Goal: Information Seeking & Learning: Learn about a topic

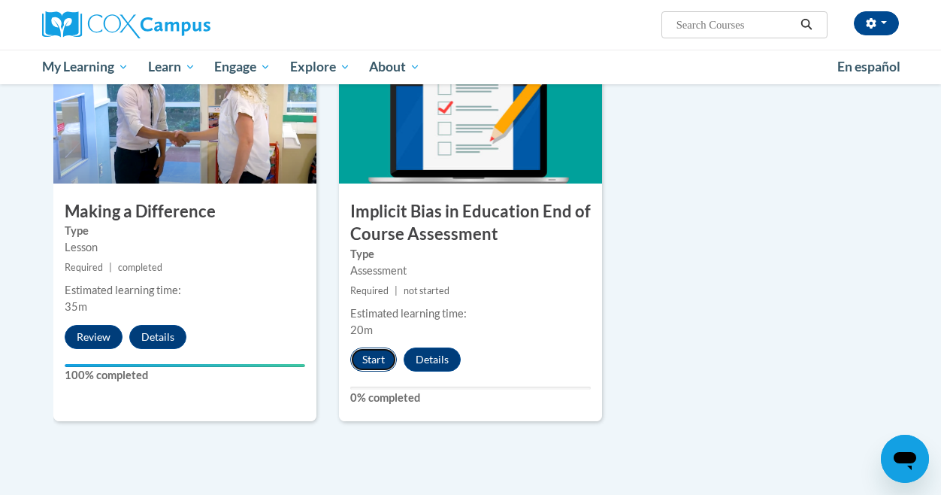
click at [370, 354] on button "Start" at bounding box center [373, 359] width 47 height 24
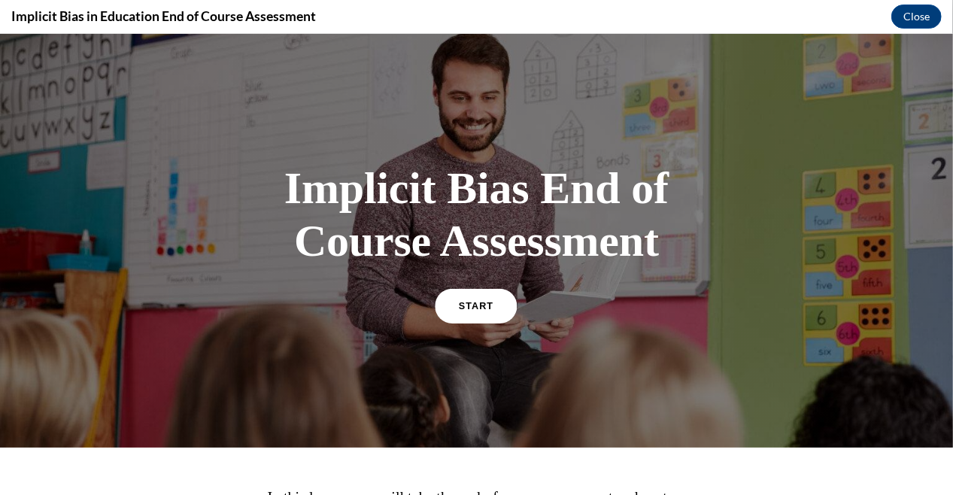
click at [459, 303] on span "START" at bounding box center [476, 304] width 35 height 11
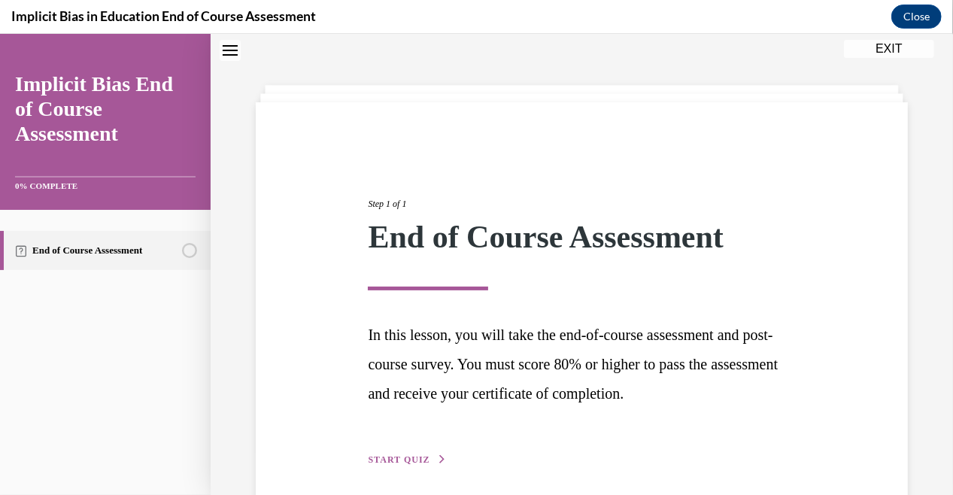
scroll to position [109, 0]
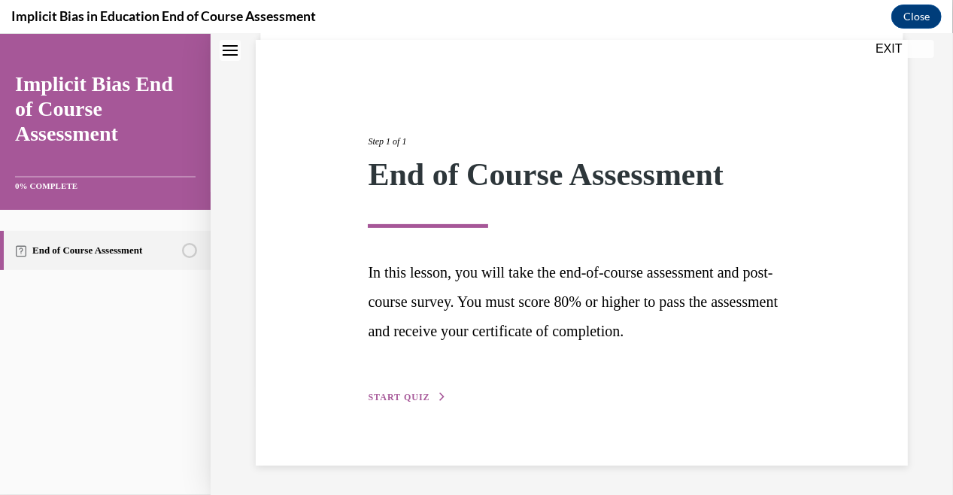
click at [408, 400] on span "START QUIZ" at bounding box center [399, 396] width 62 height 11
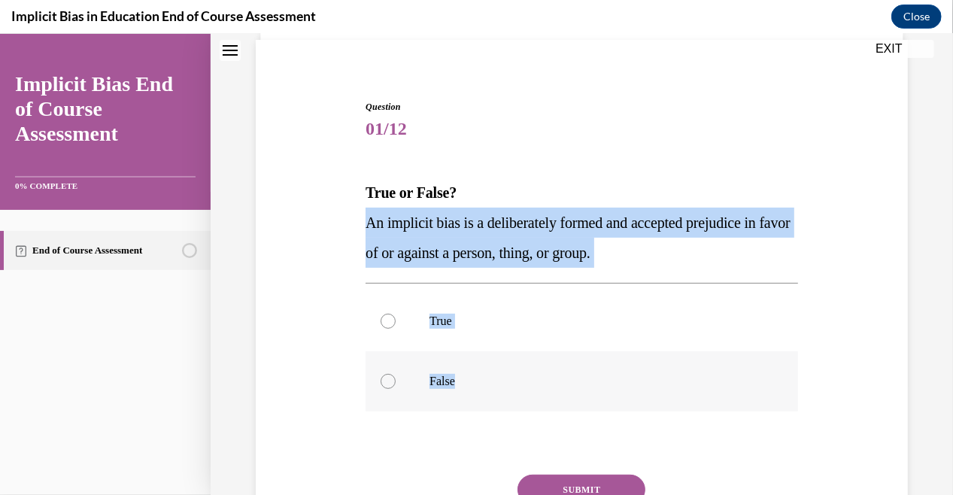
drag, startPoint x: 368, startPoint y: 223, endPoint x: 484, endPoint y: 377, distance: 192.8
click at [484, 377] on div "Question 01/12 True or False? An implicit bias is a deliberately formed and acc…" at bounding box center [581, 348] width 432 height 498
copy div "An implicit bias is a deliberately formed and accepted prejudice in favor of or…"
click at [392, 377] on div at bounding box center [387, 380] width 15 height 15
click at [392, 377] on input "False" at bounding box center [387, 380] width 15 height 15
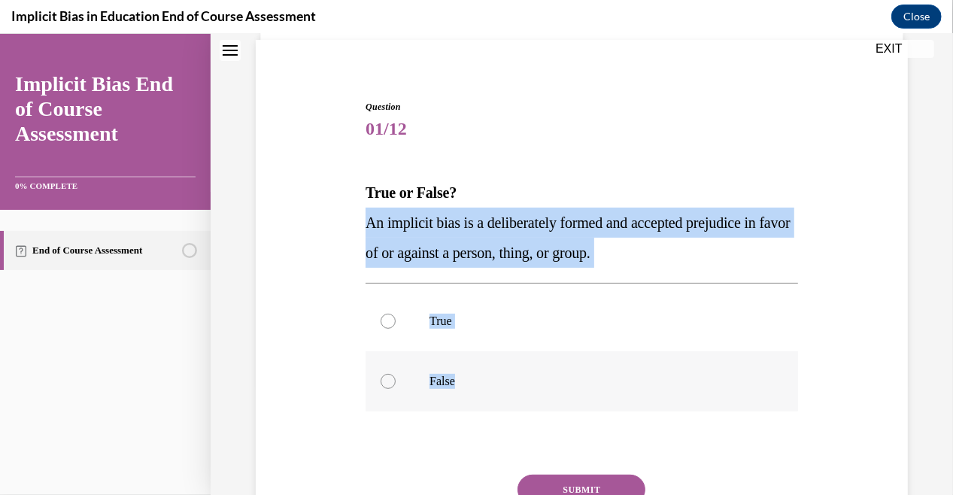
radio input "true"
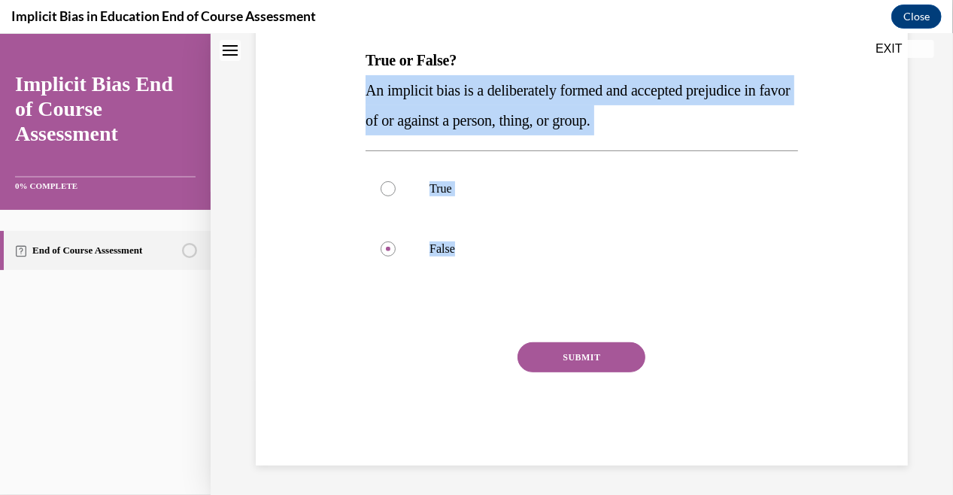
click at [544, 355] on button "SUBMIT" at bounding box center [581, 356] width 128 height 30
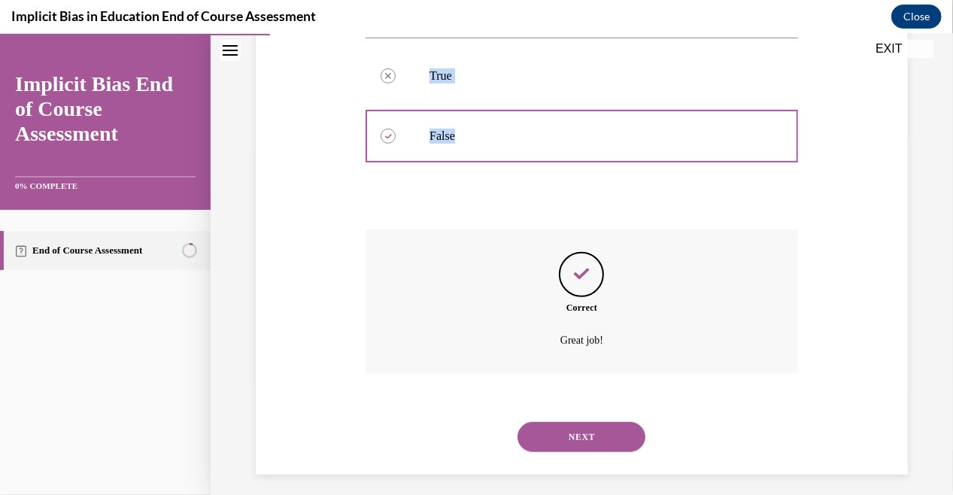
scroll to position [363, 0]
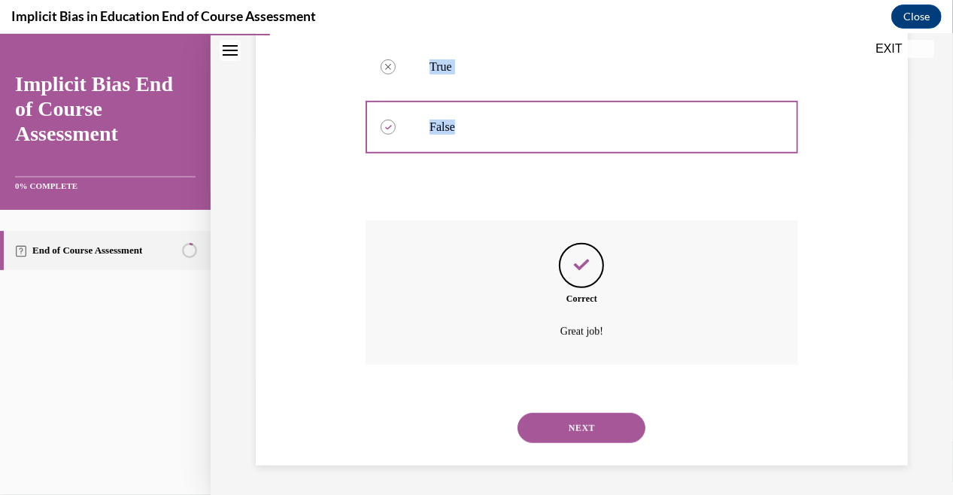
click at [558, 412] on button "NEXT" at bounding box center [581, 427] width 128 height 30
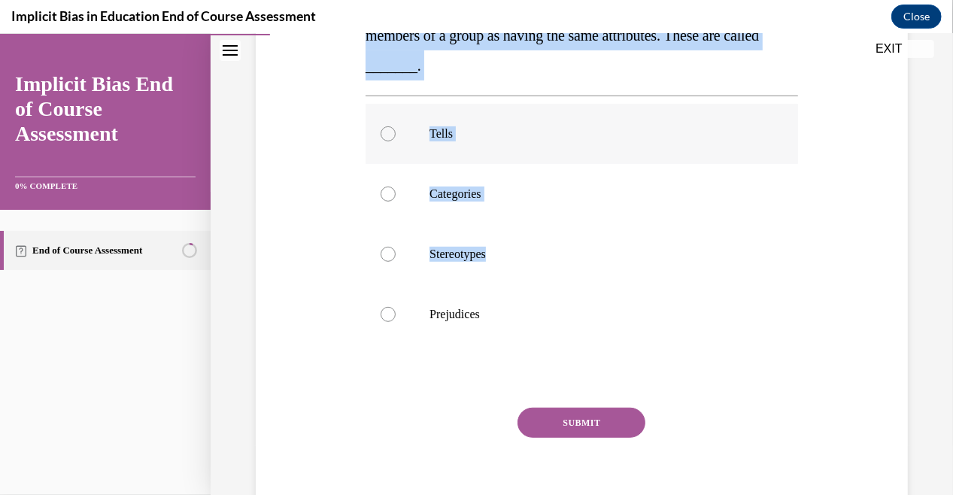
scroll to position [362, 0]
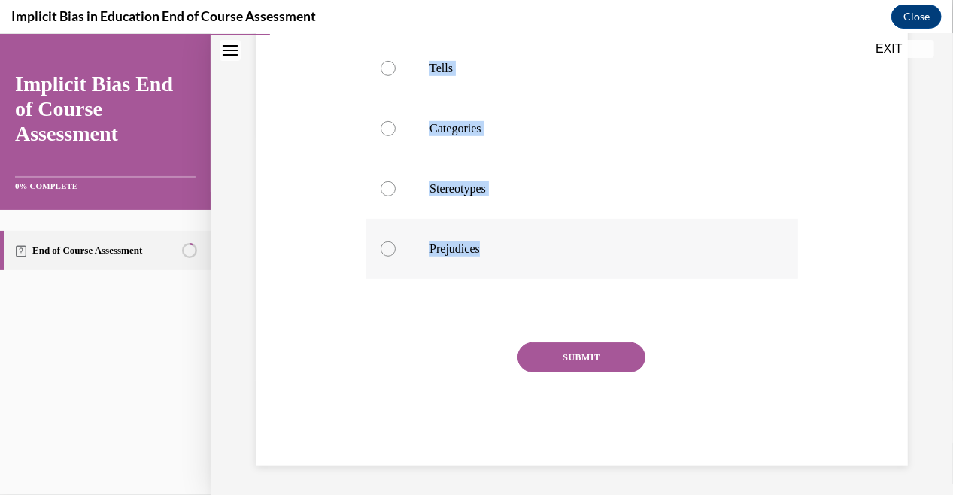
drag, startPoint x: 355, startPoint y: 150, endPoint x: 540, endPoint y: 240, distance: 205.5
click at [540, 240] on div "Question 02/12 Implicit biases are often based on common ideas used to portray …" at bounding box center [581, 133] width 659 height 663
copy div "Implicit biases are often based on common ideas used to portray all members of …"
click at [432, 192] on p "Stereotypes" at bounding box center [594, 187] width 331 height 15
click at [395, 192] on input "Stereotypes" at bounding box center [387, 187] width 15 height 15
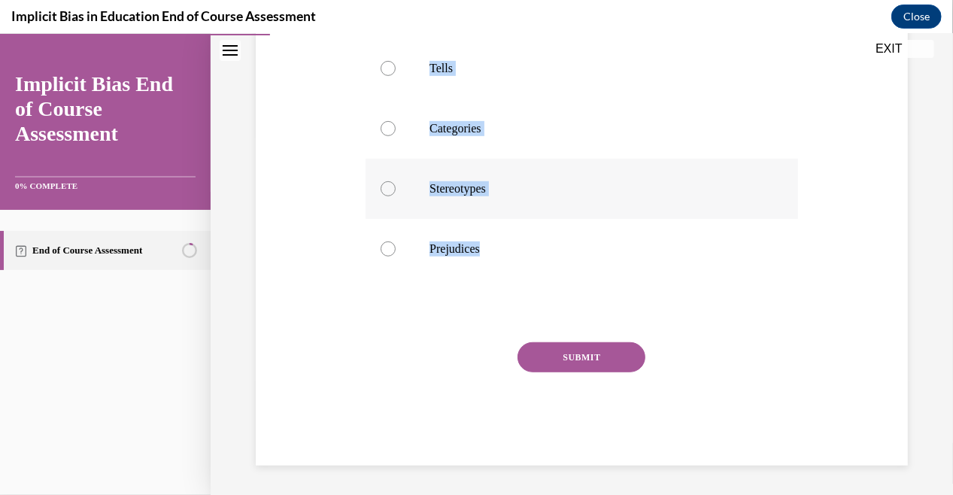
radio input "true"
click at [548, 359] on button "SUBMIT" at bounding box center [581, 356] width 128 height 30
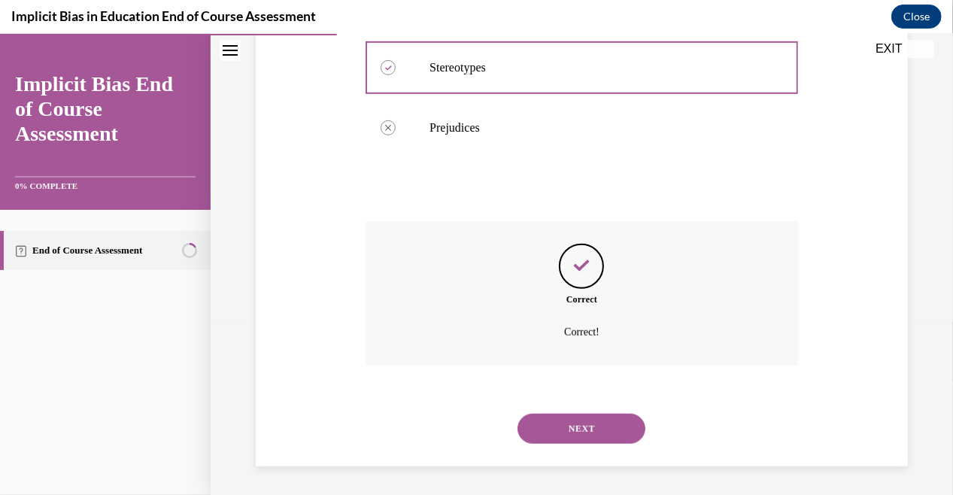
scroll to position [483, 0]
click at [562, 430] on button "NEXT" at bounding box center [581, 427] width 128 height 30
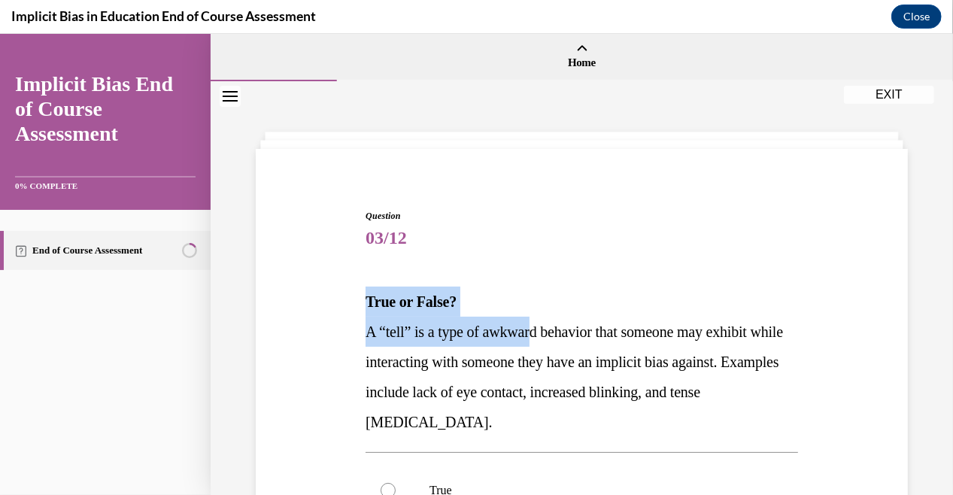
drag, startPoint x: 359, startPoint y: 303, endPoint x: 522, endPoint y: 296, distance: 162.5
click at [538, 323] on div "Question 03/12 True or False? A “tell” is a type of awkward behavior that someo…" at bounding box center [582, 476] width 440 height 580
click at [523, 296] on p "True or False?" at bounding box center [581, 301] width 432 height 30
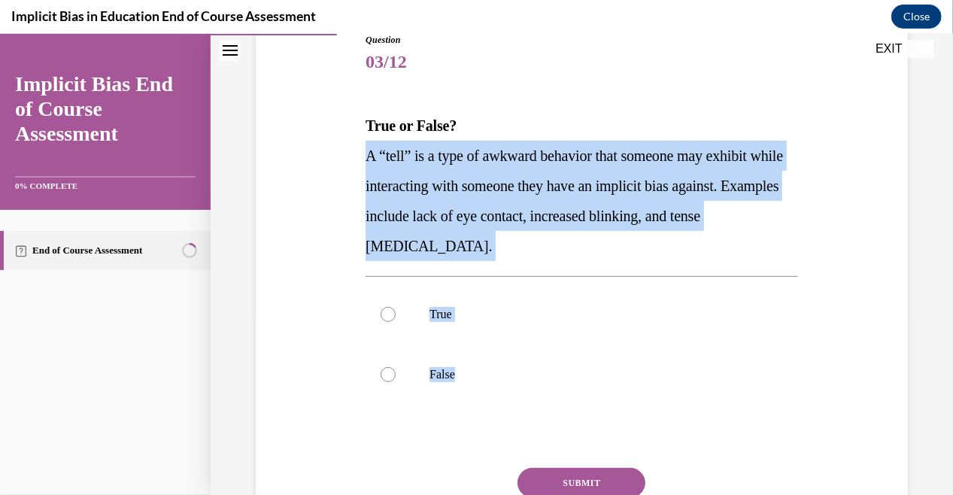
scroll to position [226, 0]
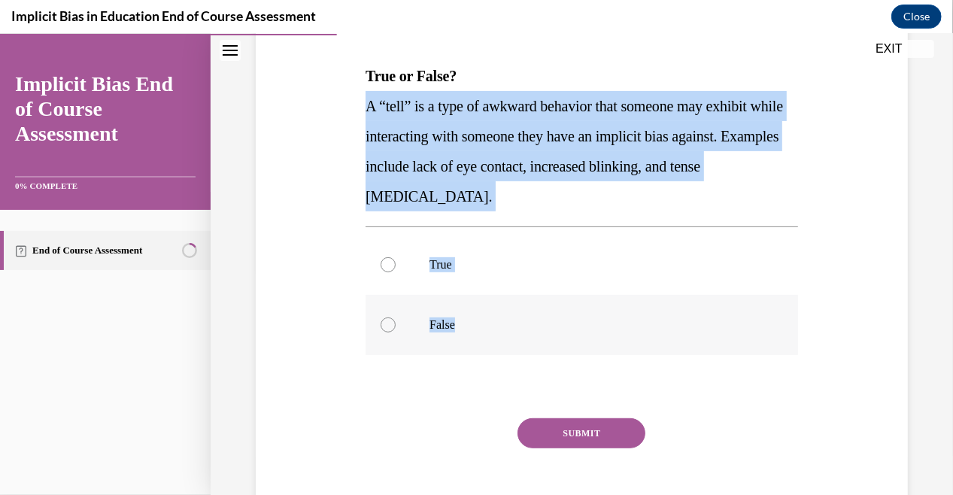
drag, startPoint x: 367, startPoint y: 335, endPoint x: 545, endPoint y: 352, distance: 179.0
click at [544, 353] on div "Question 03/12 True or False? A “tell” is a type of awkward behavior that someo…" at bounding box center [581, 262] width 432 height 558
copy div "A “tell” is a type of awkward behavior that someone may exhibit while interacti…"
click at [435, 261] on p "True" at bounding box center [594, 263] width 331 height 15
click at [395, 261] on input "True" at bounding box center [387, 263] width 15 height 15
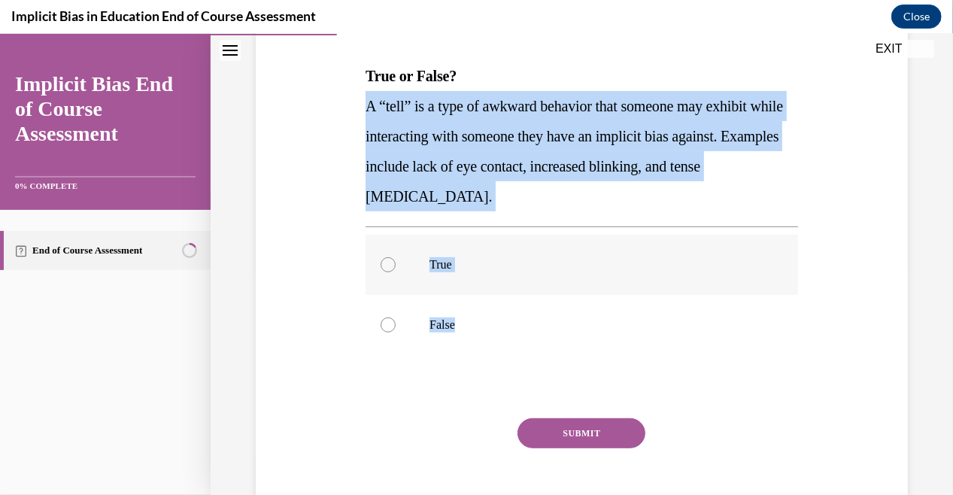
radio input "true"
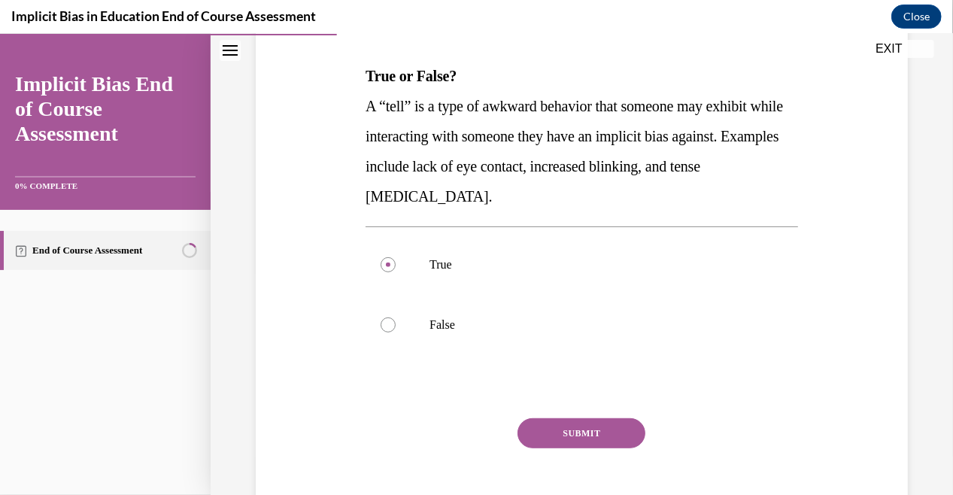
click at [562, 432] on button "SUBMIT" at bounding box center [581, 432] width 128 height 30
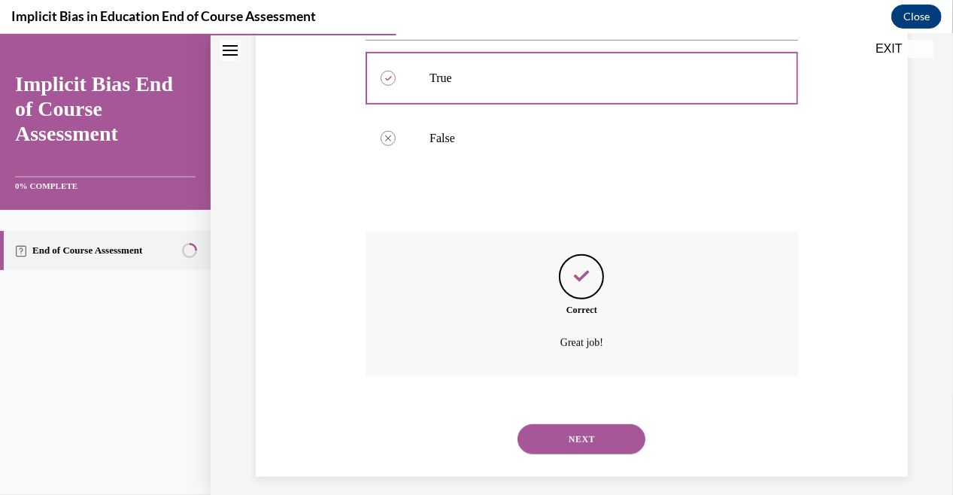
scroll to position [423, 0]
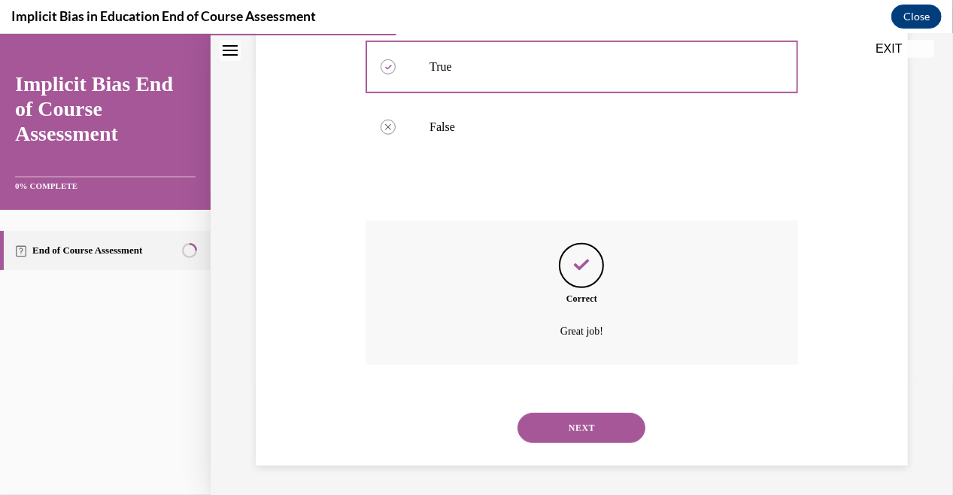
click at [585, 426] on button "NEXT" at bounding box center [581, 427] width 128 height 30
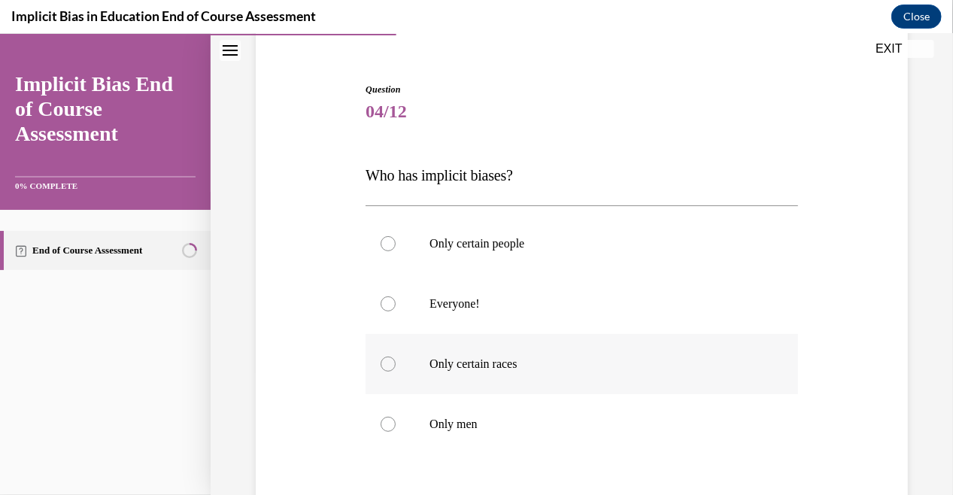
scroll to position [150, 0]
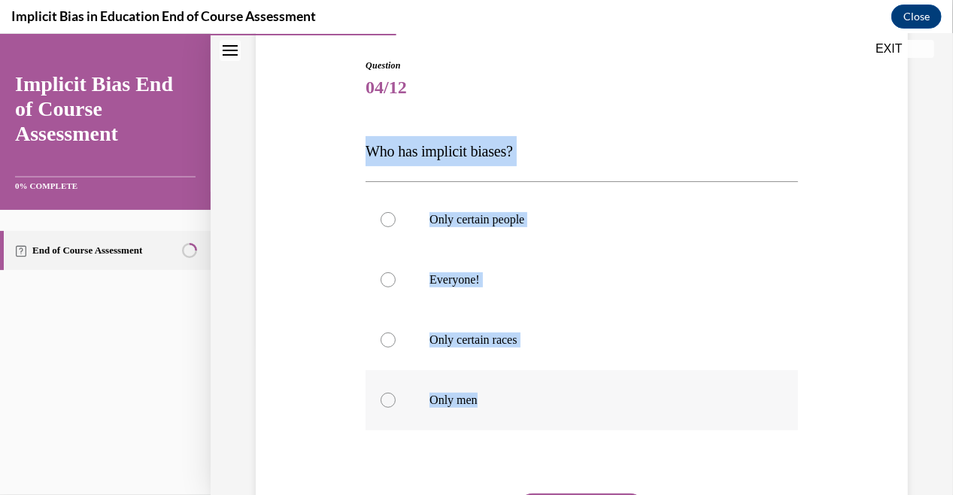
drag, startPoint x: 361, startPoint y: 147, endPoint x: 576, endPoint y: 377, distance: 315.5
click at [576, 377] on div "Question 04/12 Who has implicit biases? Only certain people Everyone! Only cert…" at bounding box center [582, 325] width 440 height 580
copy div "Who has implicit biases? Only certain people Everyone! Only certain races Only …"
click at [459, 275] on p "Everyone!" at bounding box center [594, 278] width 331 height 15
click at [395, 275] on input "Everyone!" at bounding box center [387, 278] width 15 height 15
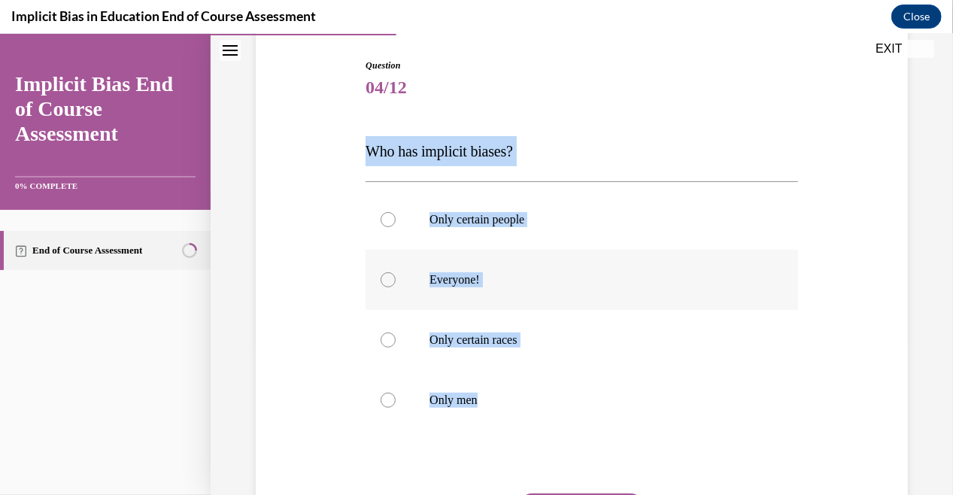
radio input "true"
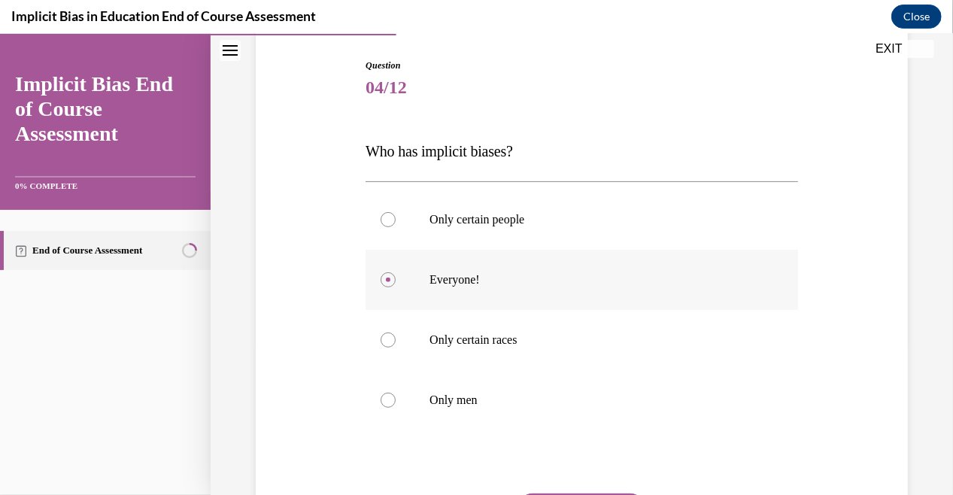
scroll to position [301, 0]
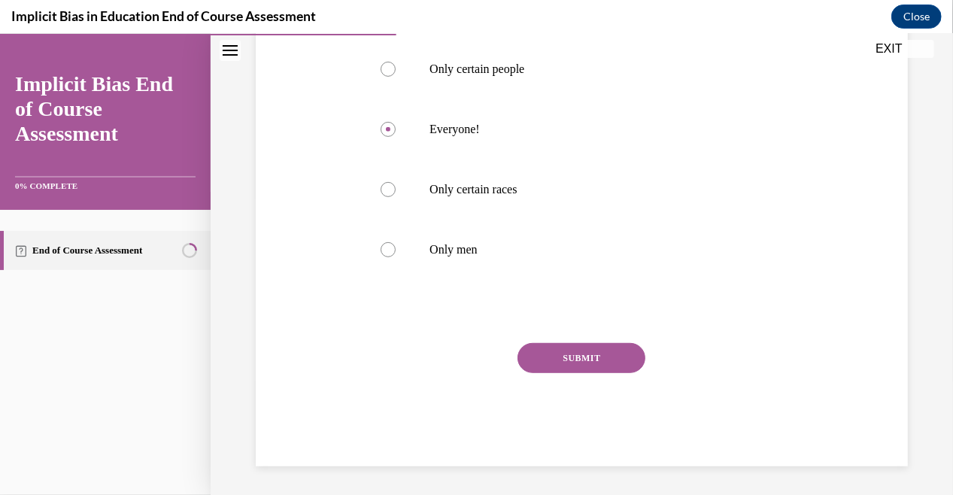
click at [538, 349] on button "SUBMIT" at bounding box center [581, 357] width 128 height 30
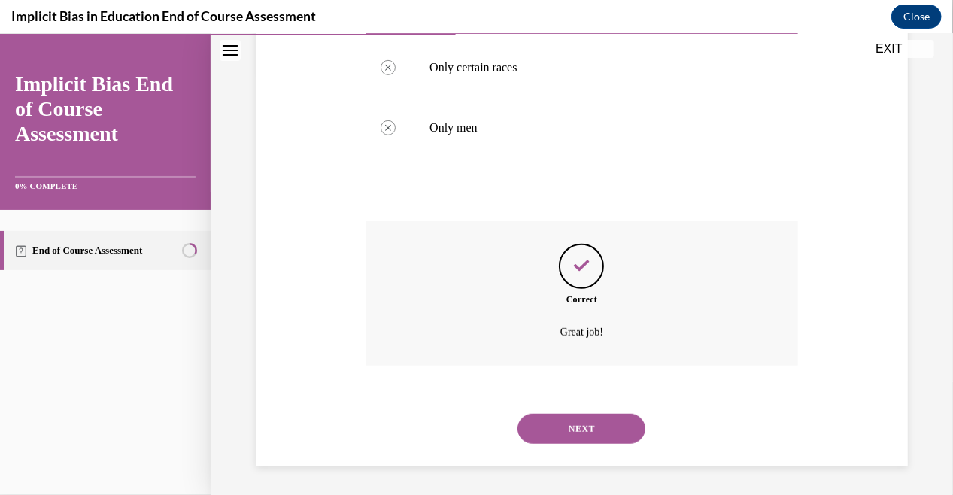
scroll to position [423, 0]
click at [557, 429] on button "NEXT" at bounding box center [581, 427] width 128 height 30
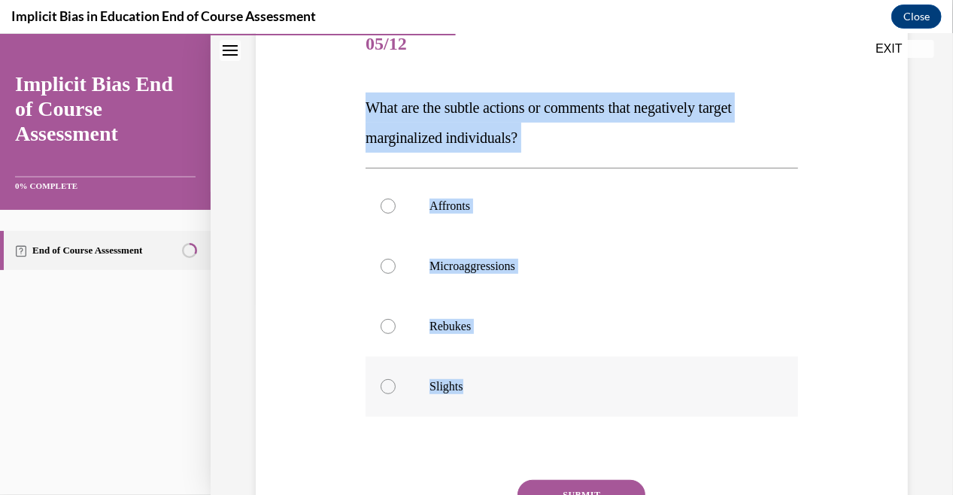
scroll to position [301, 0]
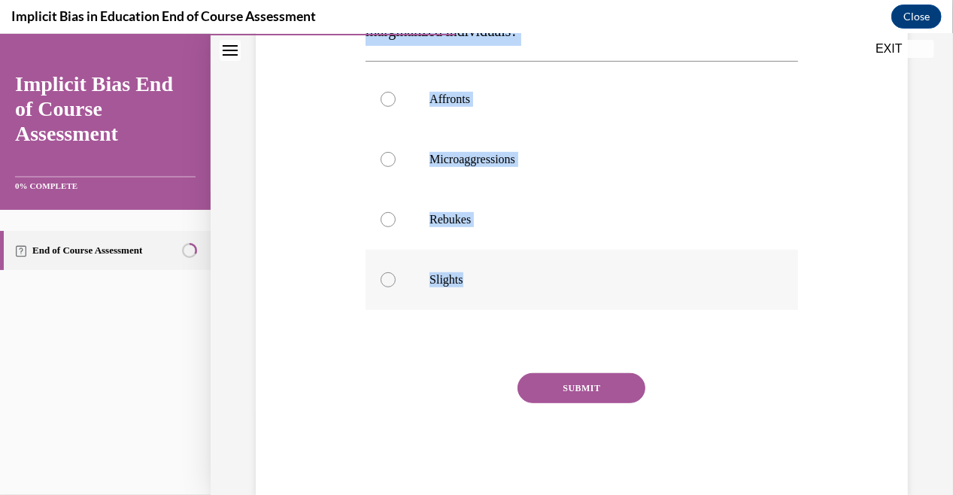
drag, startPoint x: 356, startPoint y: 222, endPoint x: 526, endPoint y: 290, distance: 183.2
click at [526, 290] on div "Question 05/12 What are the subtle actions or comments that negatively target m…" at bounding box center [581, 178] width 659 height 633
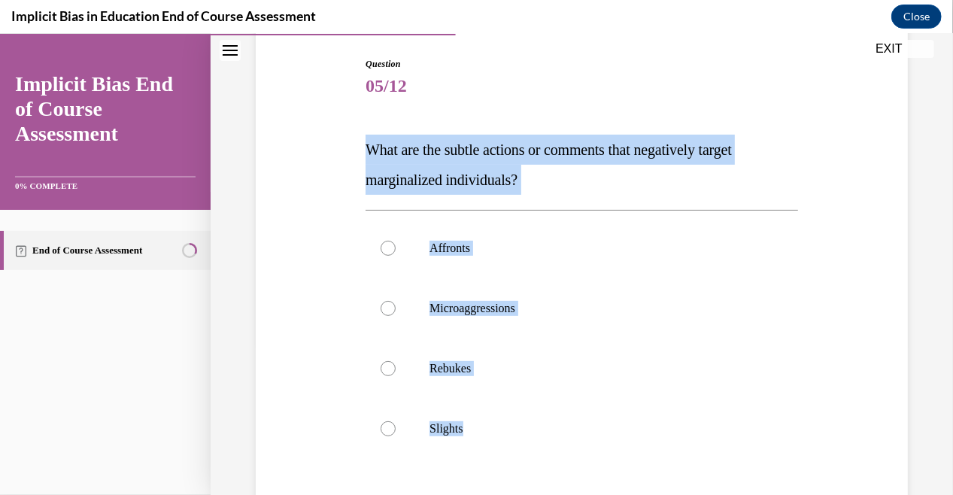
scroll to position [150, 0]
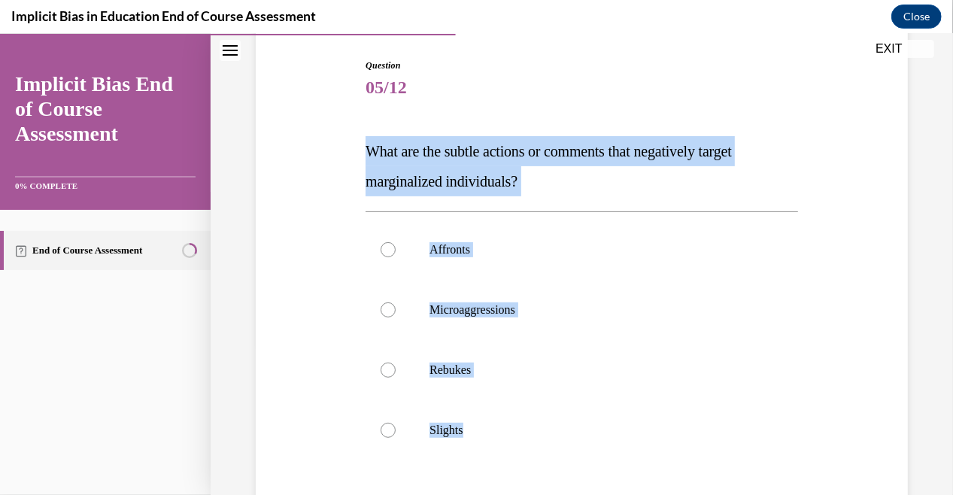
copy div "What are the subtle actions or comments that negatively target marginalized ind…"
click at [504, 305] on p "Microaggressions" at bounding box center [594, 308] width 331 height 15
click at [395, 305] on input "Microaggressions" at bounding box center [387, 308] width 15 height 15
radio input "true"
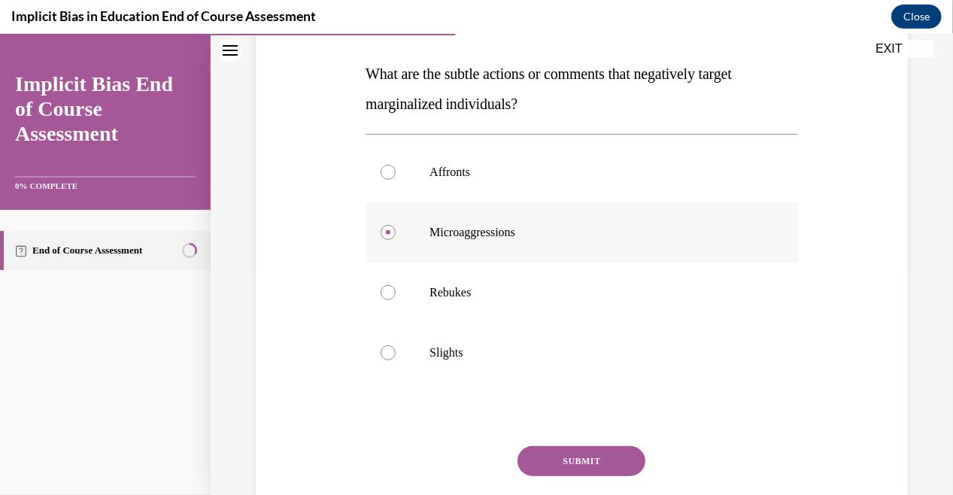
scroll to position [301, 0]
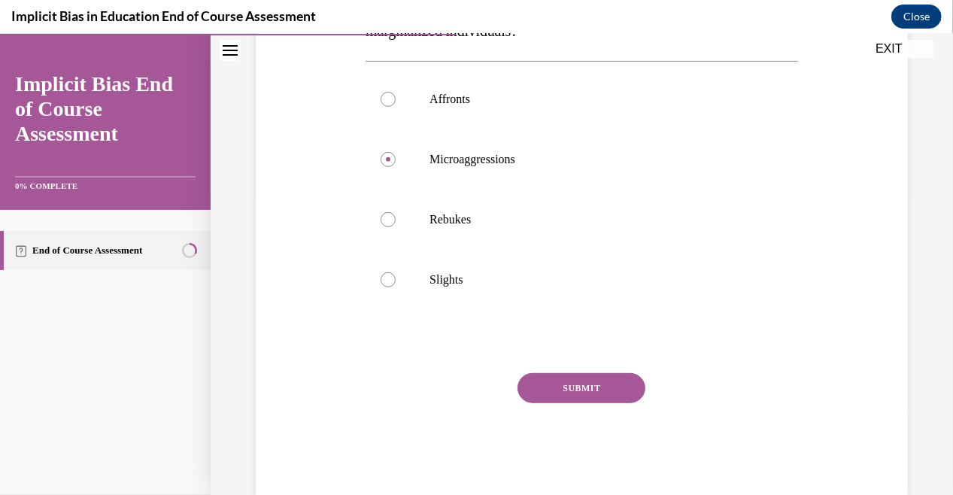
click at [542, 386] on button "SUBMIT" at bounding box center [581, 387] width 128 height 30
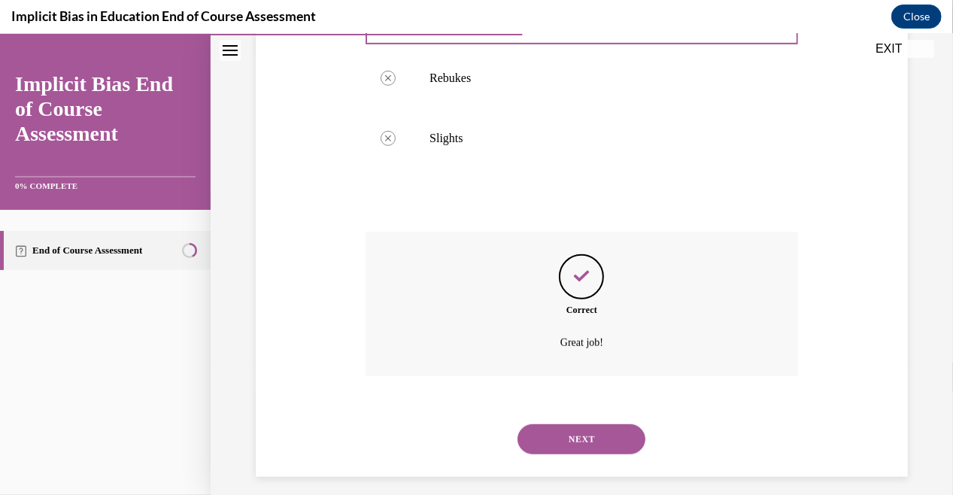
scroll to position [453, 0]
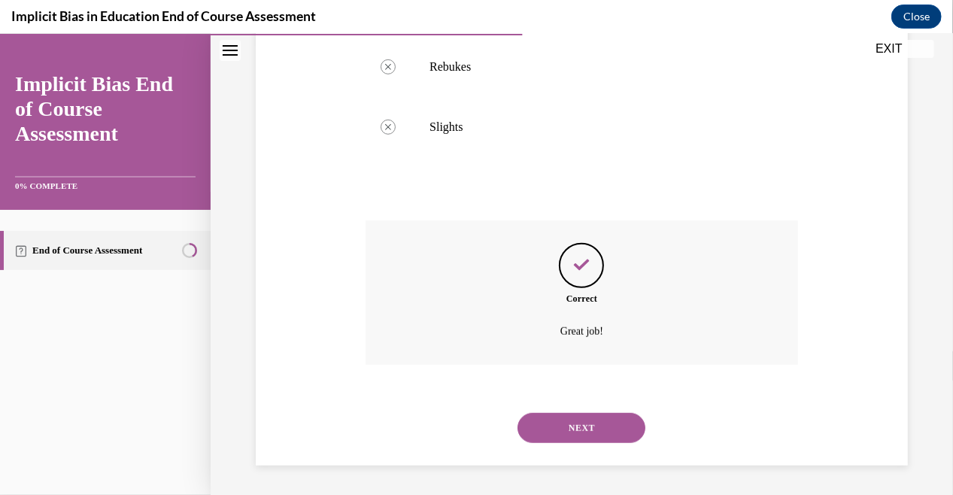
click at [547, 421] on button "NEXT" at bounding box center [581, 427] width 128 height 30
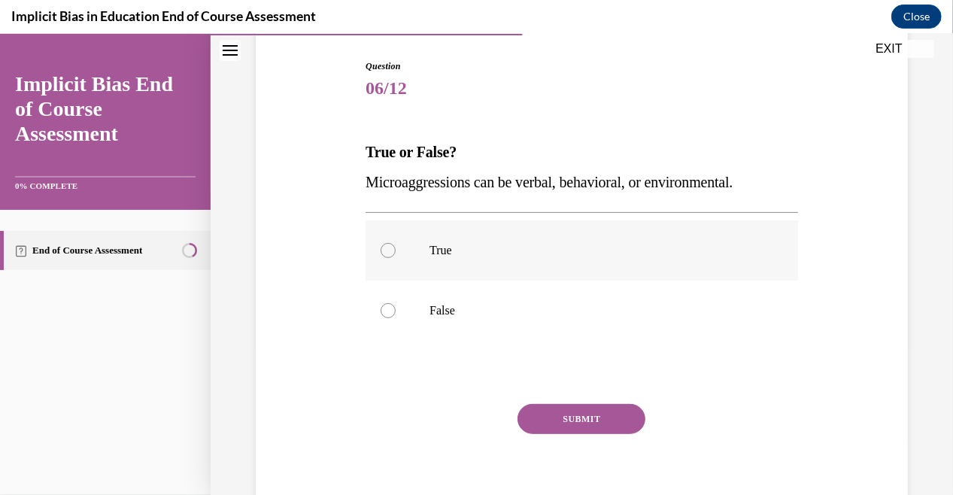
scroll to position [150, 0]
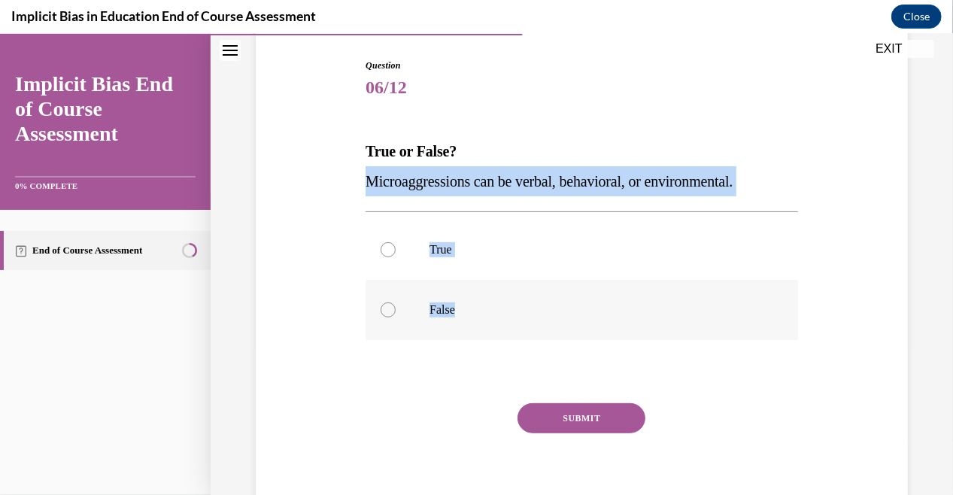
drag, startPoint x: 365, startPoint y: 179, endPoint x: 525, endPoint y: 301, distance: 201.2
click at [525, 301] on div "Question 06/12 True or False? Microaggressions can be verbal, behavioral, or en…" at bounding box center [581, 292] width 432 height 468
copy div "Microaggressions can be verbal, behavioral, or environmental. True False"
click at [453, 250] on p "True" at bounding box center [594, 248] width 331 height 15
click at [395, 250] on input "True" at bounding box center [387, 248] width 15 height 15
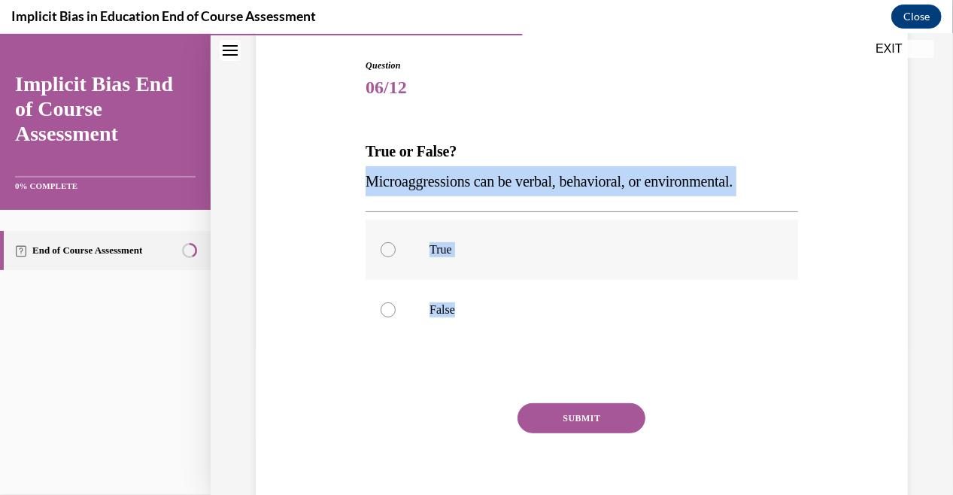
radio input "true"
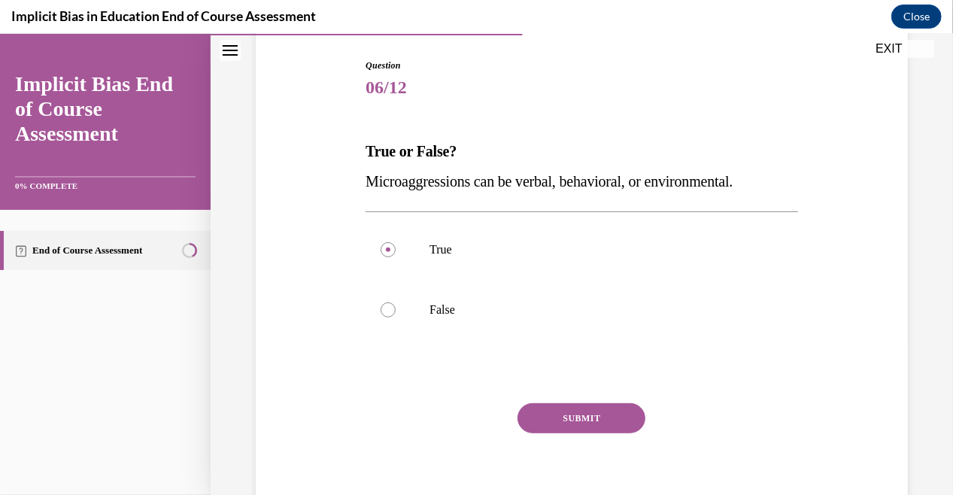
click at [563, 417] on button "SUBMIT" at bounding box center [581, 417] width 128 height 30
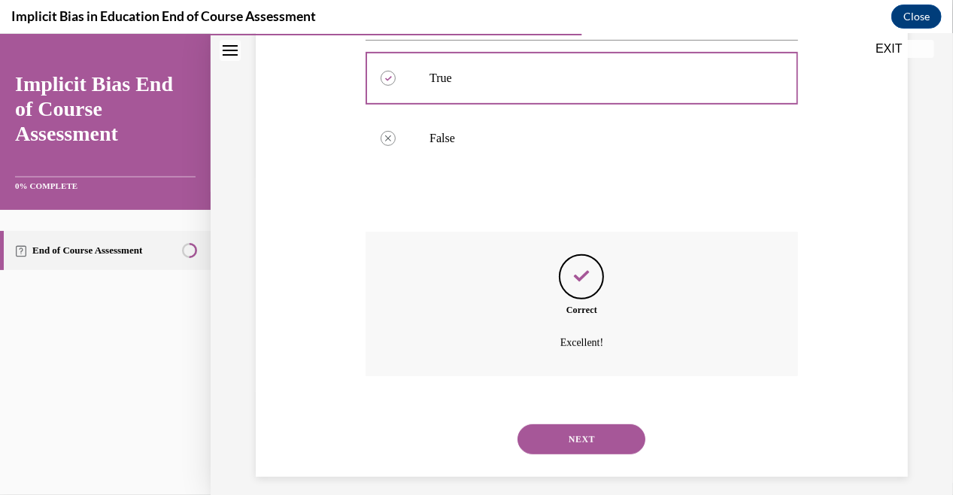
scroll to position [333, 0]
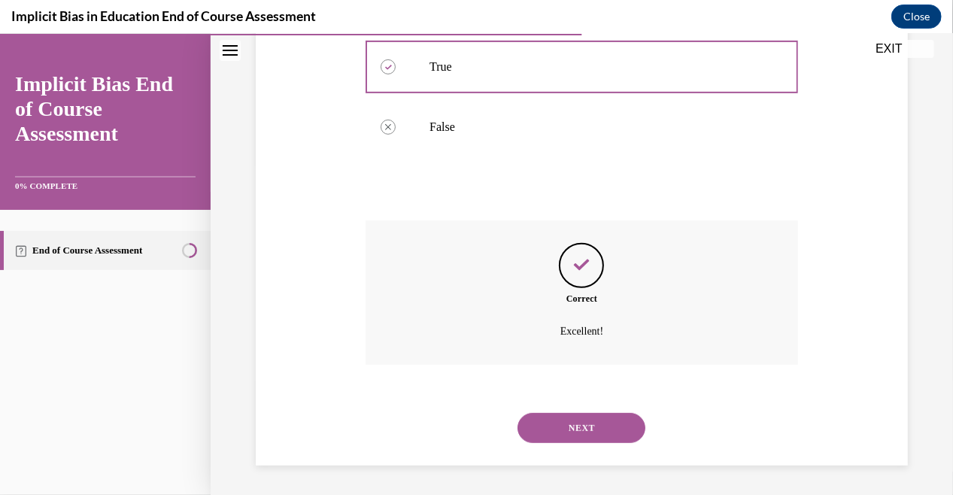
click at [597, 423] on button "NEXT" at bounding box center [581, 427] width 128 height 30
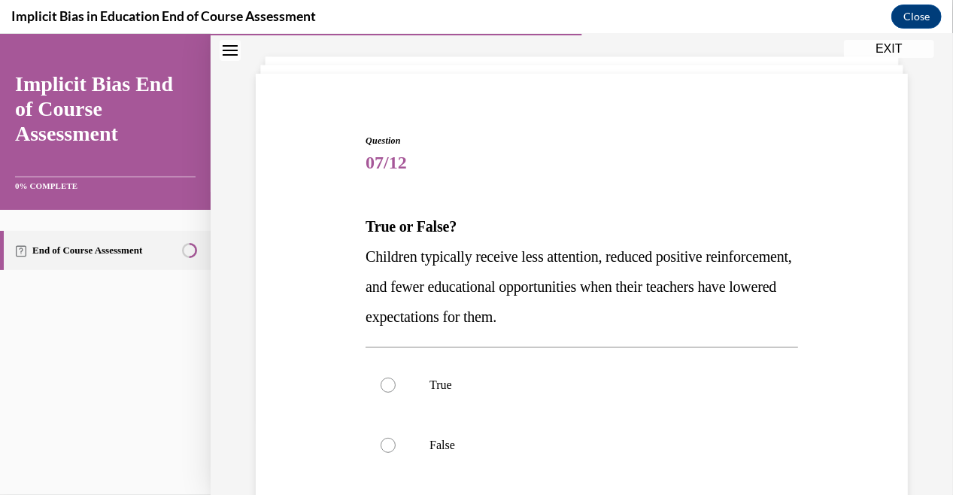
scroll to position [150, 0]
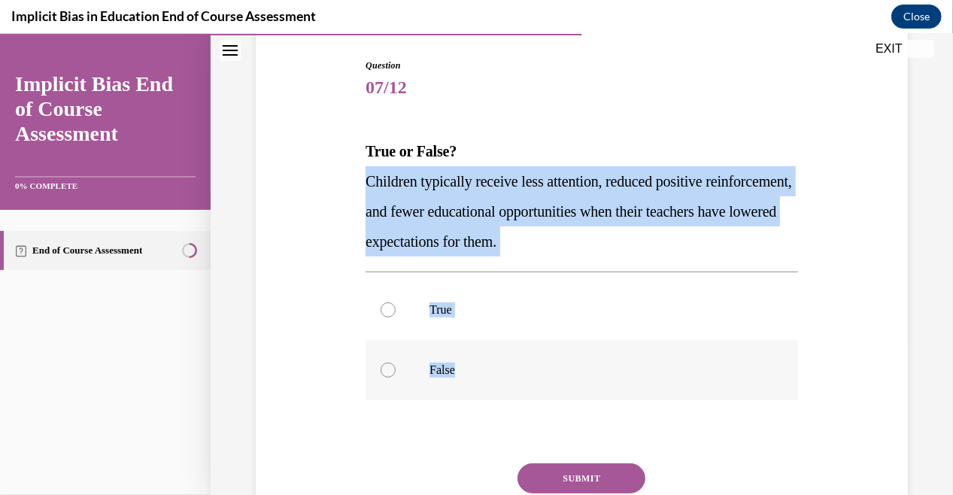
drag, startPoint x: 359, startPoint y: 179, endPoint x: 477, endPoint y: 350, distance: 207.7
click at [477, 350] on div "Question 07/12 True or False? Children typically receive less attention, reduce…" at bounding box center [582, 310] width 440 height 550
copy div "Children typically receive less attention, reduced positive reinforcement, and …"
click at [435, 305] on p "True" at bounding box center [594, 308] width 331 height 15
click at [395, 305] on input "True" at bounding box center [387, 308] width 15 height 15
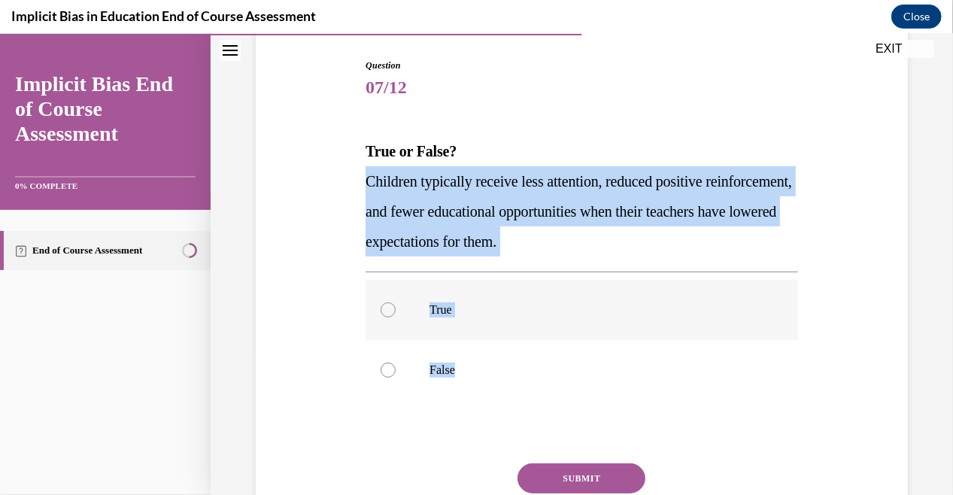
radio input "true"
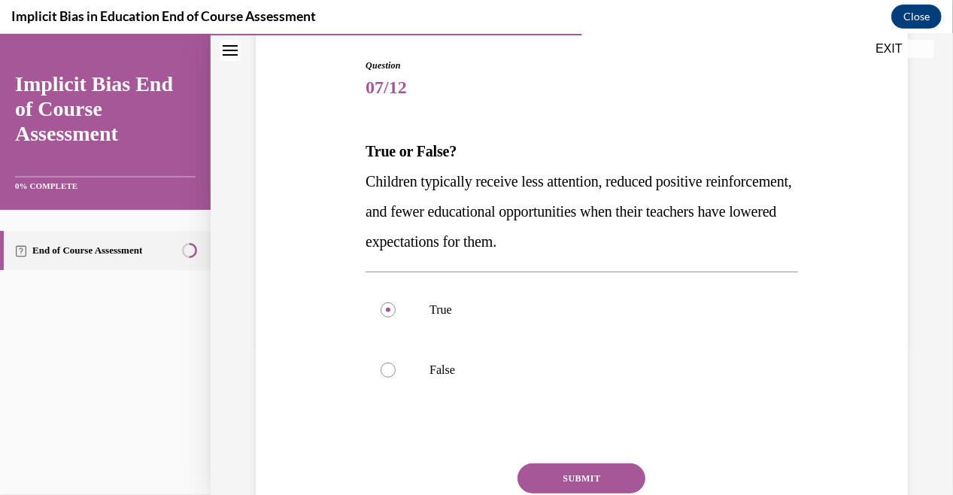
click at [586, 475] on button "SUBMIT" at bounding box center [581, 477] width 128 height 30
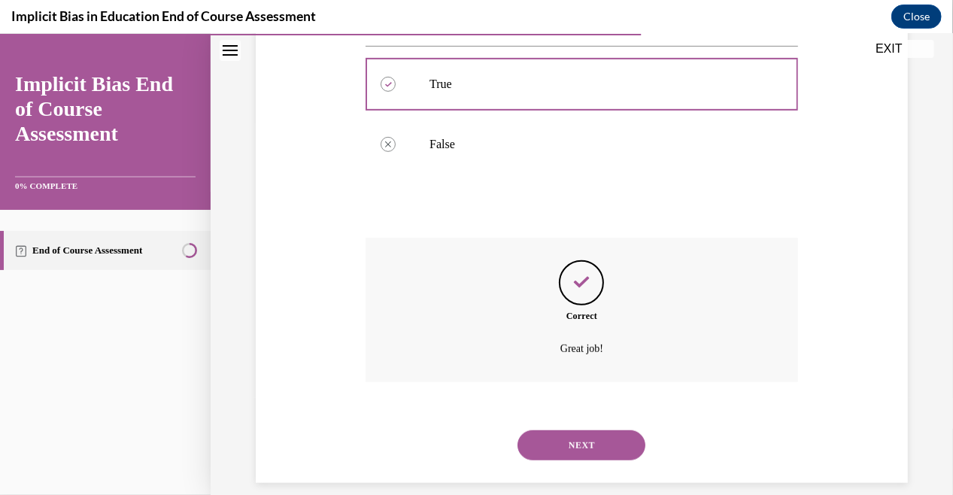
scroll to position [393, 0]
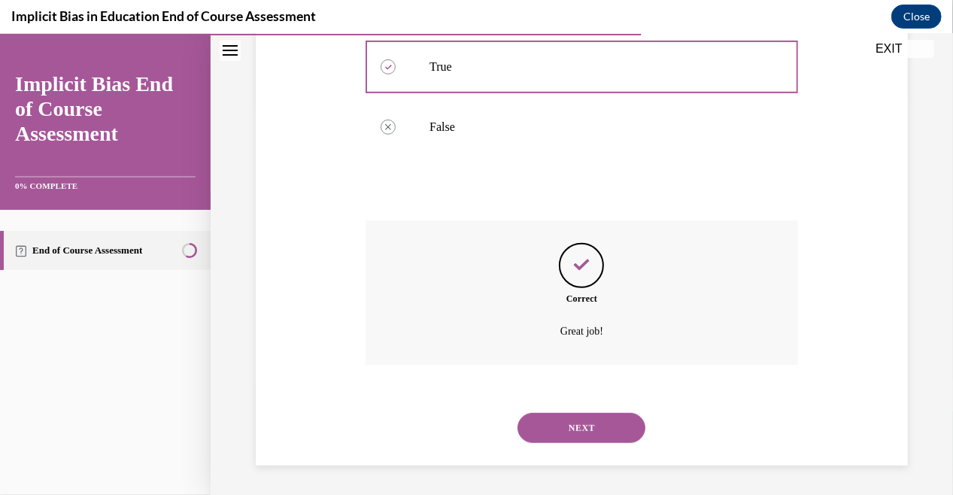
drag, startPoint x: 578, startPoint y: 426, endPoint x: 580, endPoint y: 418, distance: 7.7
click at [579, 424] on button "NEXT" at bounding box center [581, 427] width 128 height 30
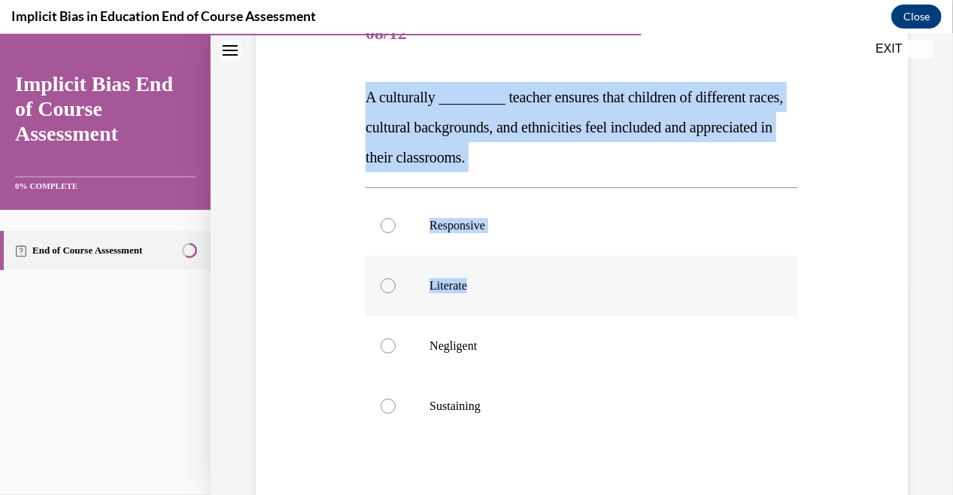
scroll to position [226, 0]
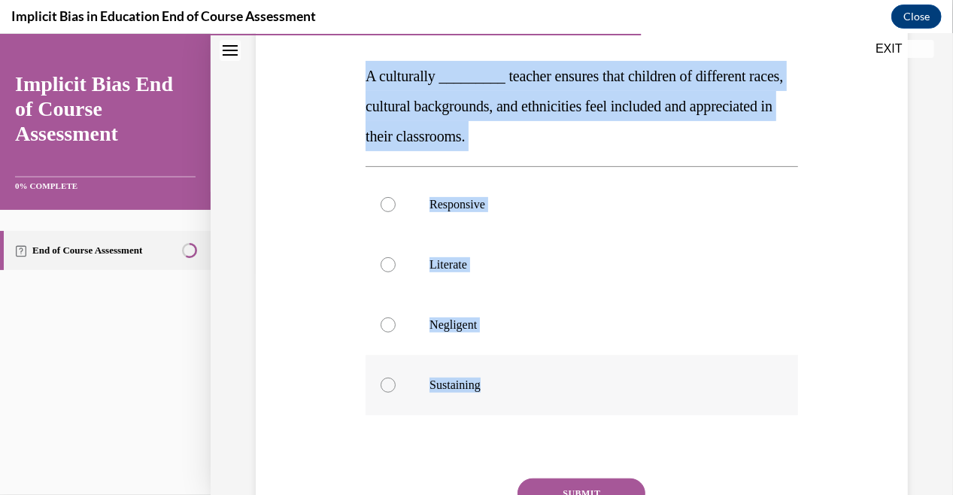
drag, startPoint x: 363, startPoint y: 150, endPoint x: 550, endPoint y: 371, distance: 289.1
click at [550, 371] on div "Question 08/12 A culturally _________ teacher ensures that children of differen…" at bounding box center [581, 292] width 432 height 618
copy div "A culturally _________ teacher ensures that children of different races, cultur…"
click at [453, 202] on p "Responsive" at bounding box center [594, 203] width 331 height 15
click at [395, 202] on input "Responsive" at bounding box center [387, 203] width 15 height 15
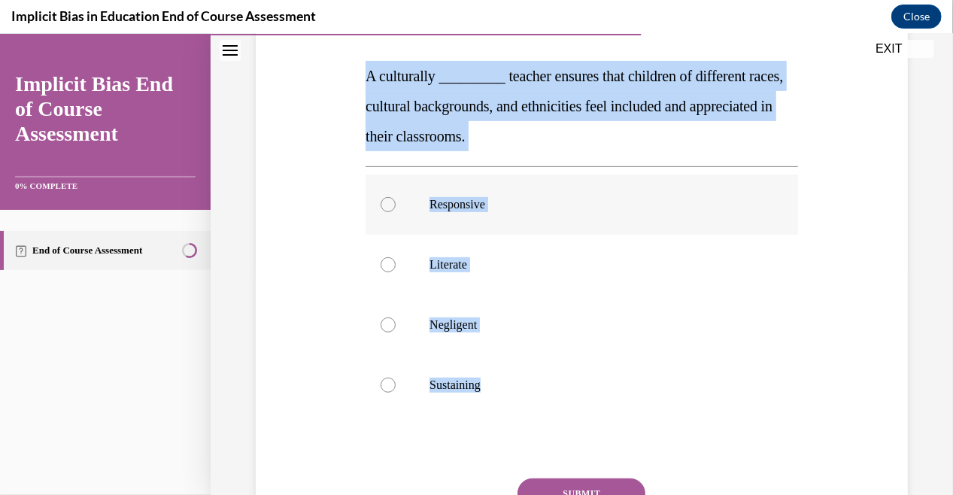
radio input "true"
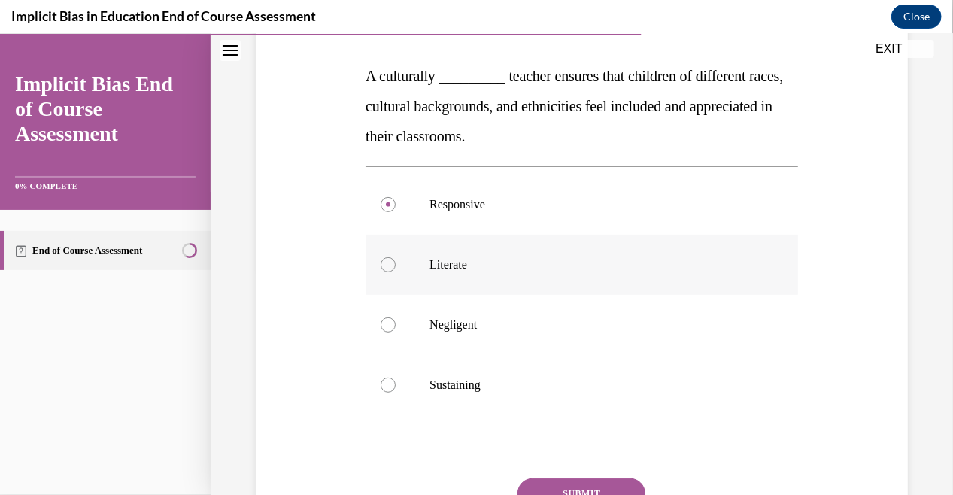
scroll to position [362, 0]
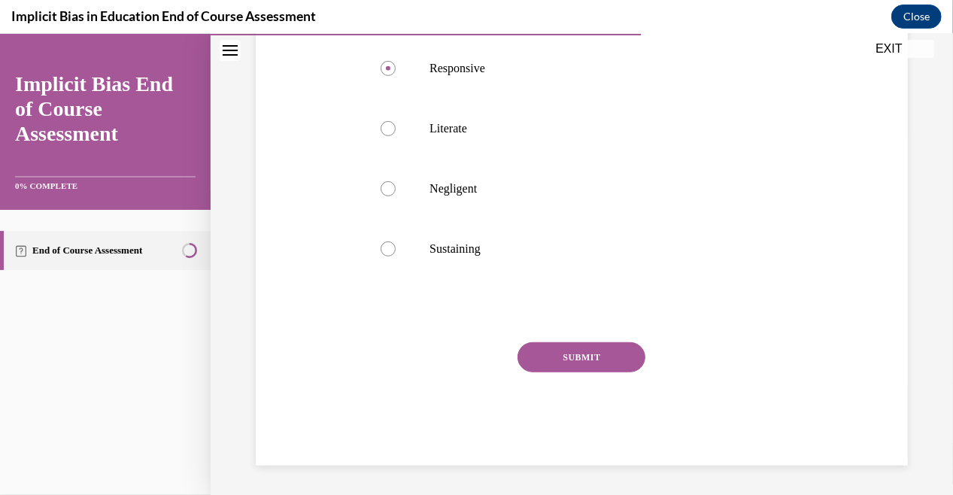
click at [585, 356] on button "SUBMIT" at bounding box center [581, 356] width 128 height 30
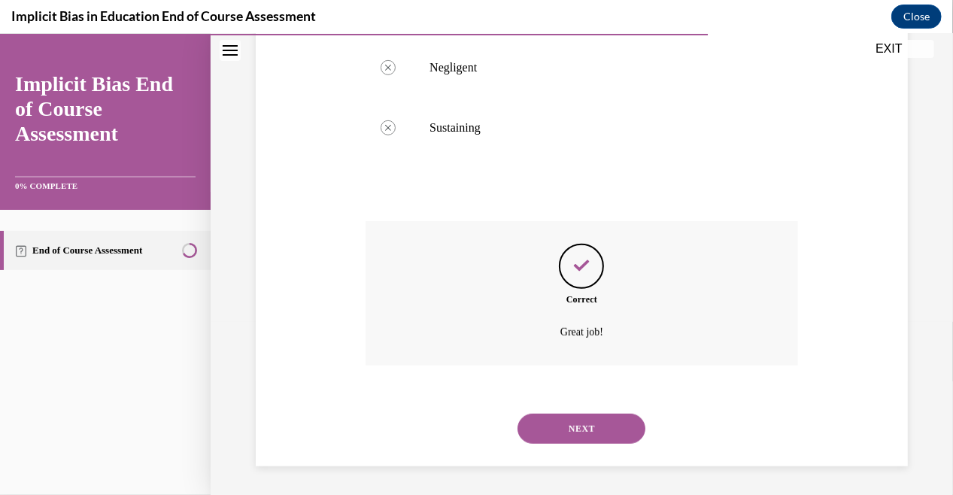
scroll to position [483, 0]
click at [568, 429] on button "NEXT" at bounding box center [581, 427] width 128 height 30
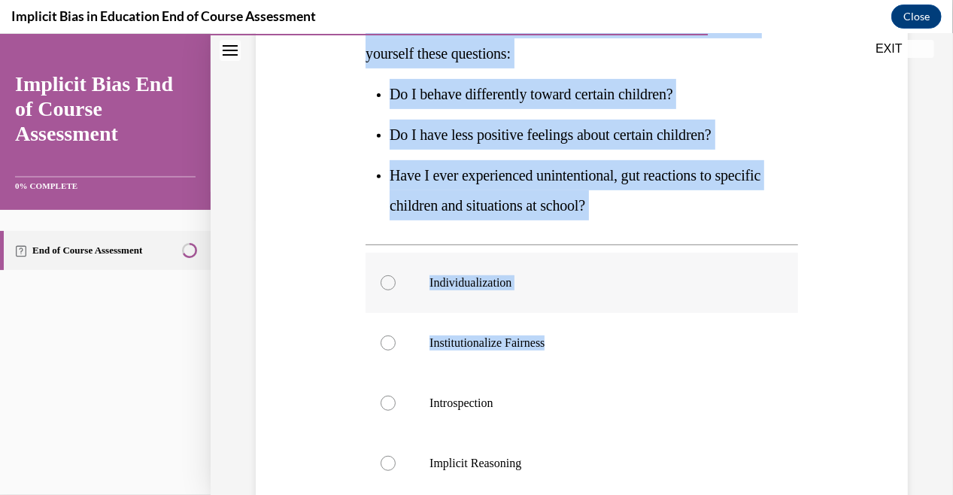
scroll to position [376, 0]
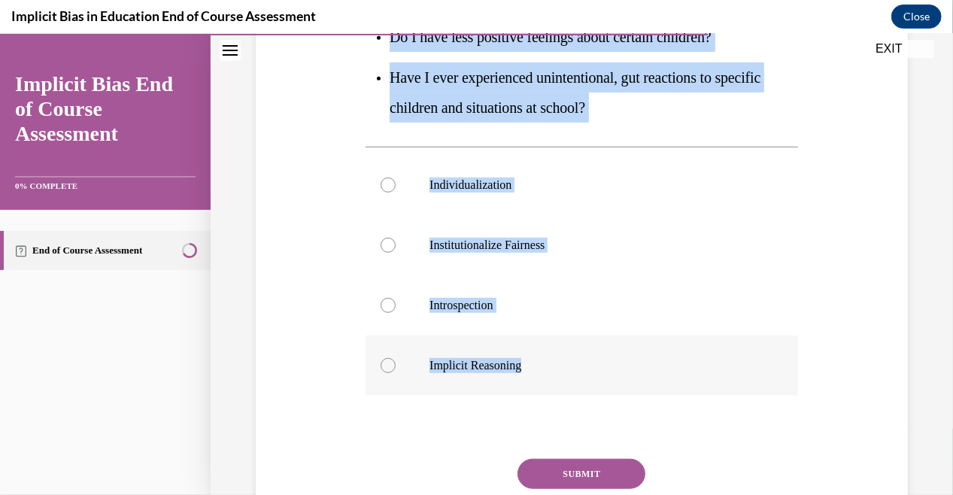
drag, startPoint x: 362, startPoint y: 223, endPoint x: 586, endPoint y: 350, distance: 257.6
click at [586, 350] on div "Question 09/12 The first ‘I’ in IMPLICIT stands for ______, and it includes ask…" at bounding box center [582, 195] width 440 height 771
copy div "The first ‘I’ in IMPLICIT stands for ______, and it includes asking yourself th…"
click at [459, 304] on p "Introspection" at bounding box center [594, 304] width 331 height 15
click at [395, 304] on input "Introspection" at bounding box center [387, 304] width 15 height 15
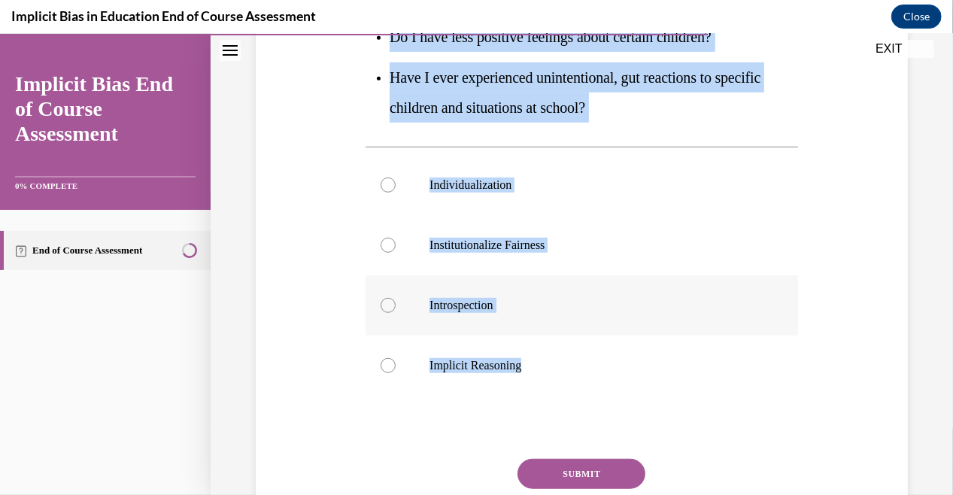
radio input "true"
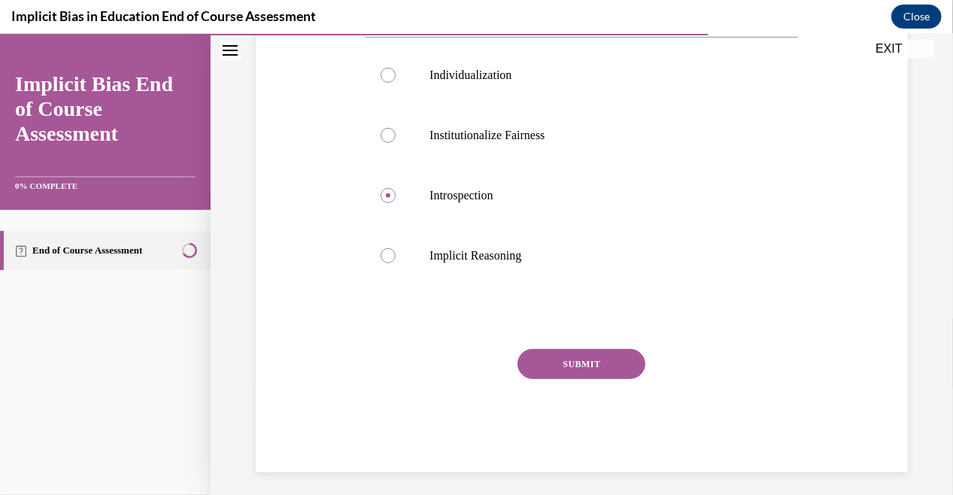
scroll to position [492, 0]
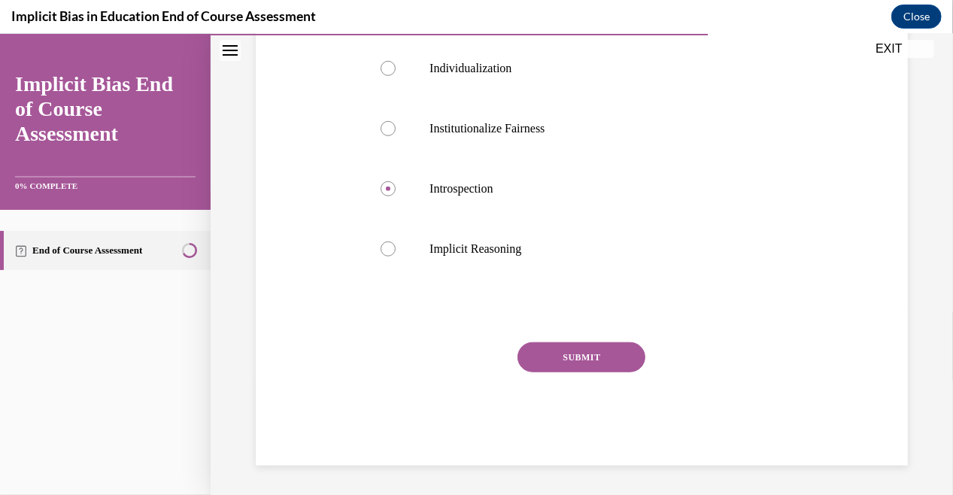
click at [558, 356] on button "SUBMIT" at bounding box center [581, 356] width 128 height 30
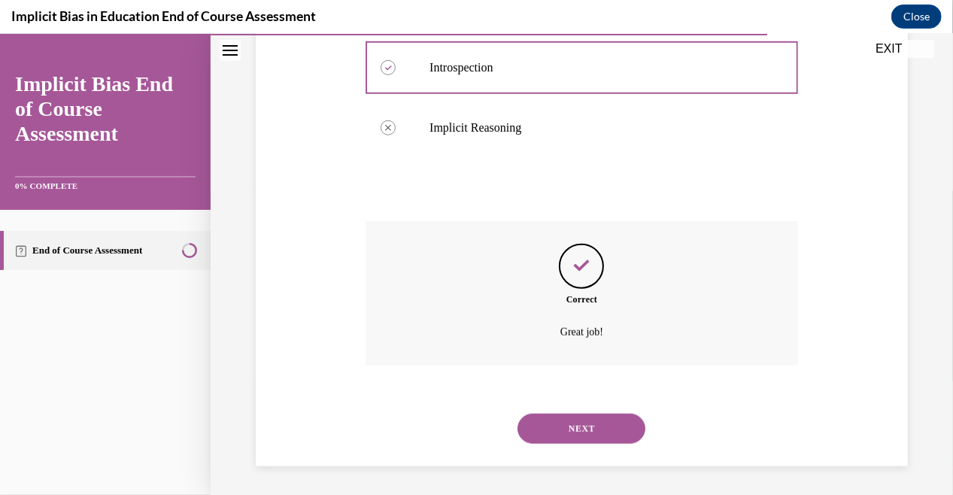
scroll to position [614, 0]
click at [562, 427] on button "NEXT" at bounding box center [581, 427] width 128 height 30
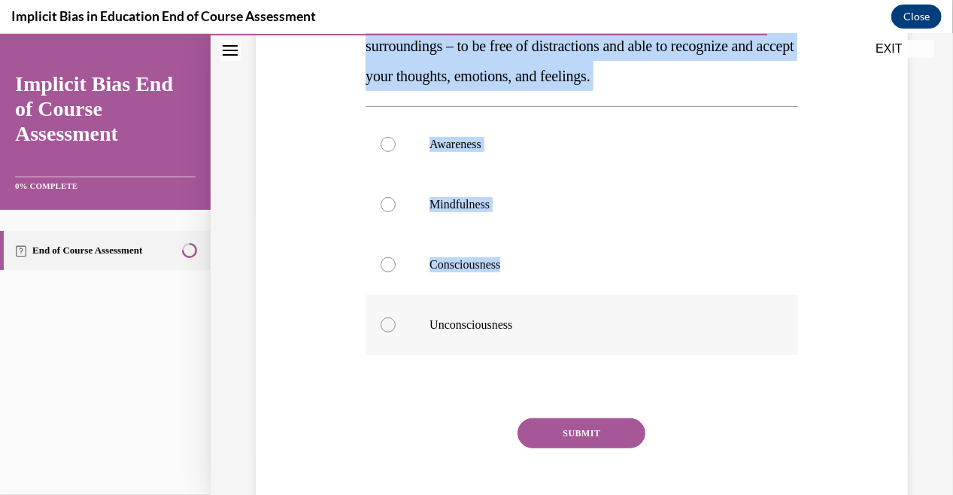
scroll to position [301, 0]
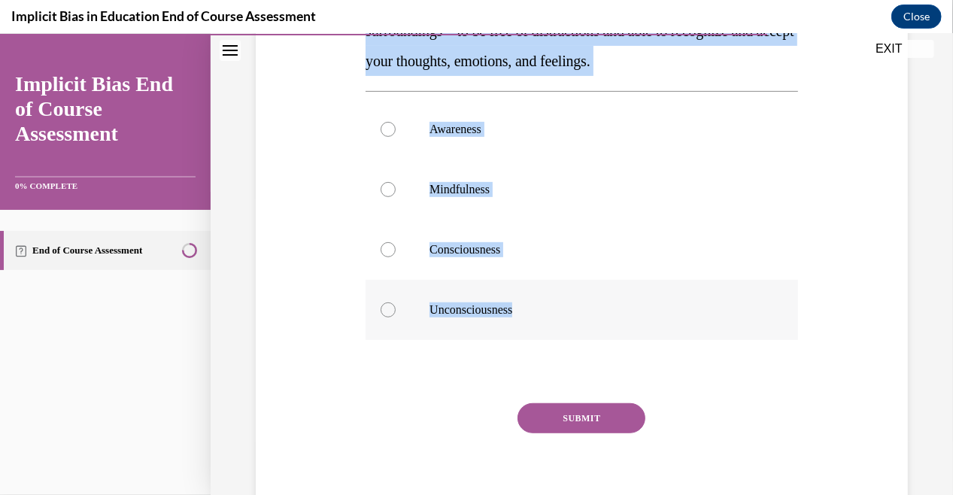
drag, startPoint x: 359, startPoint y: 156, endPoint x: 553, endPoint y: 301, distance: 242.2
click at [553, 301] on div "Question 10/12 ___________ is to be present and aware of yourself and your surr…" at bounding box center [582, 205] width 440 height 641
copy div "___________ is to be present and aware of yourself and your surroundings – to b…"
click at [473, 189] on p "Mindfulness" at bounding box center [594, 188] width 331 height 15
click at [395, 189] on input "Mindfulness" at bounding box center [387, 188] width 15 height 15
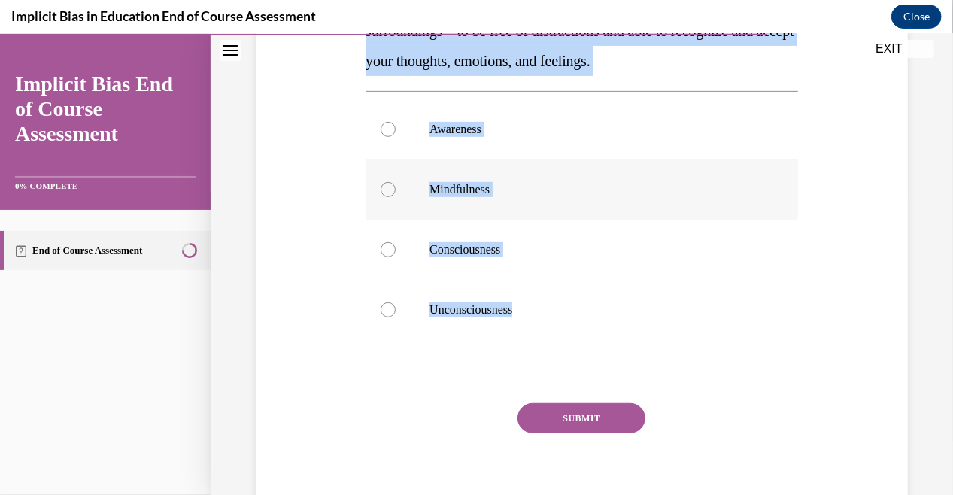
radio input "true"
click at [574, 413] on button "SUBMIT" at bounding box center [581, 417] width 128 height 30
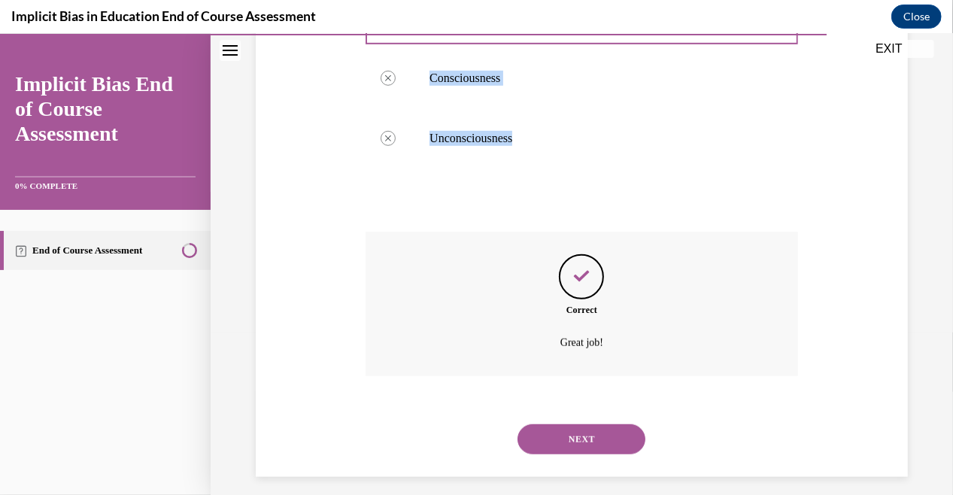
scroll to position [483, 0]
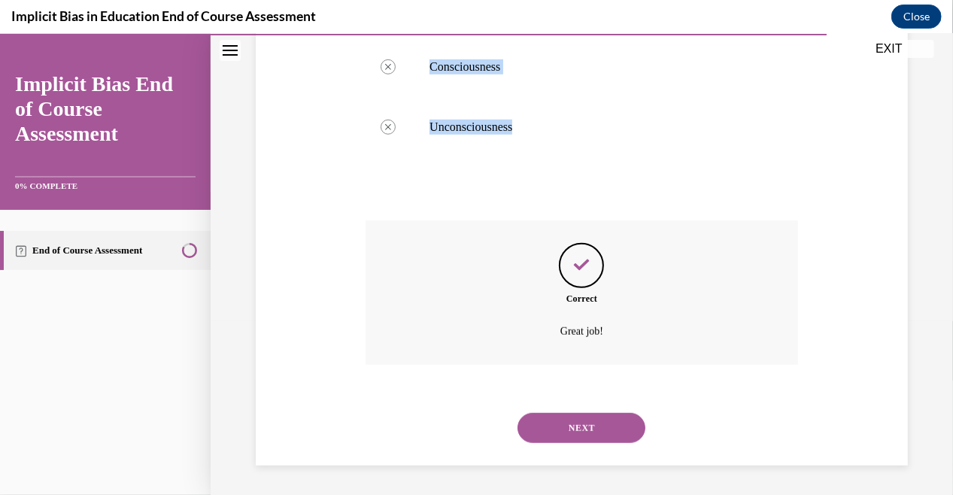
click at [574, 429] on button "NEXT" at bounding box center [581, 427] width 128 height 30
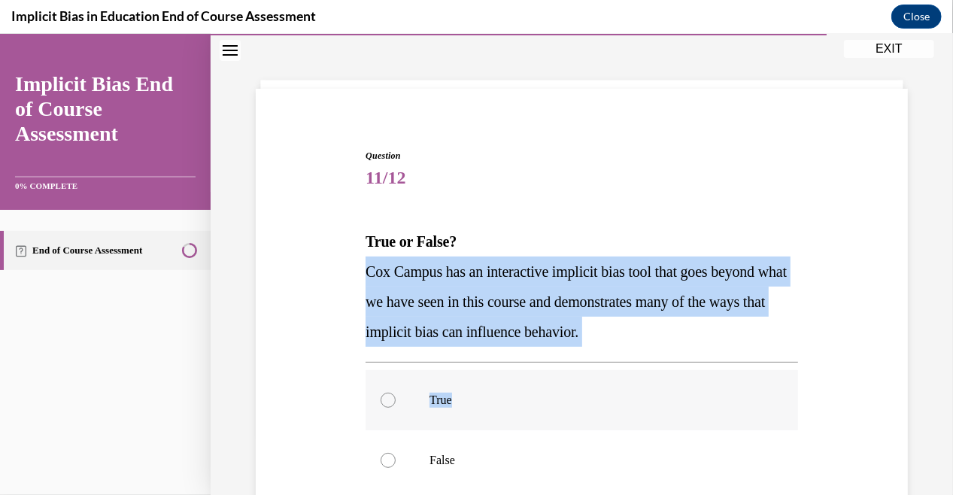
scroll to position [75, 0]
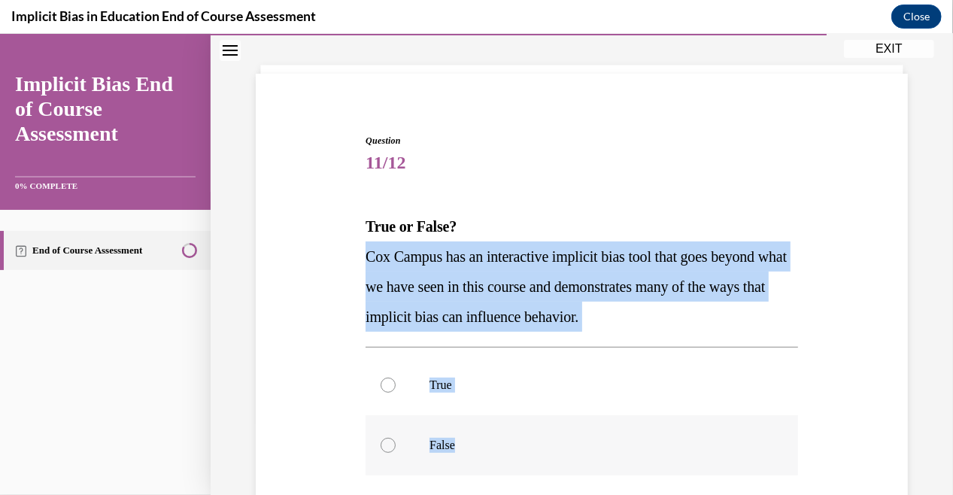
drag, startPoint x: 366, startPoint y: 334, endPoint x: 543, endPoint y: 426, distance: 199.4
click at [561, 435] on div "Question 11/12 True or False? Cox Campus has an interactive implicit bias tool …" at bounding box center [581, 397] width 432 height 528
drag, startPoint x: 446, startPoint y: 391, endPoint x: 453, endPoint y: 383, distance: 10.1
click at [447, 390] on label "True" at bounding box center [581, 384] width 432 height 60
click at [395, 390] on input "True" at bounding box center [387, 384] width 15 height 15
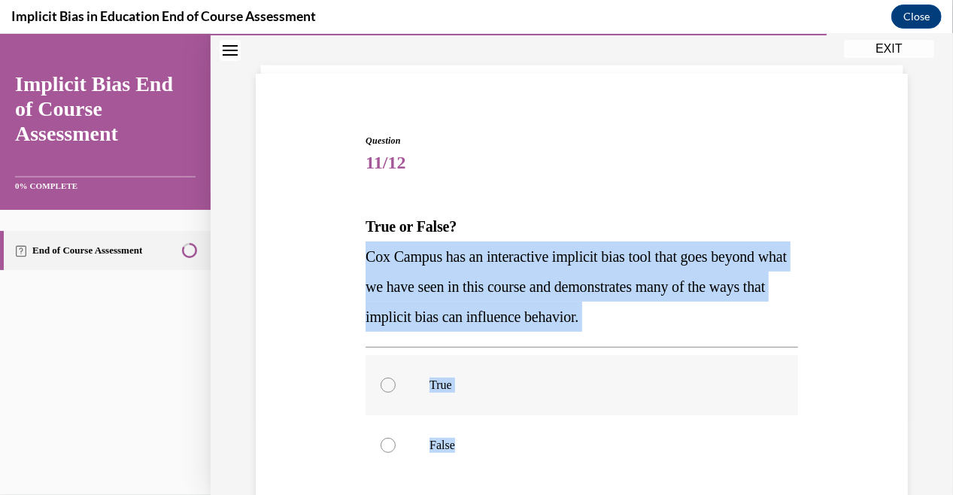
radio input "true"
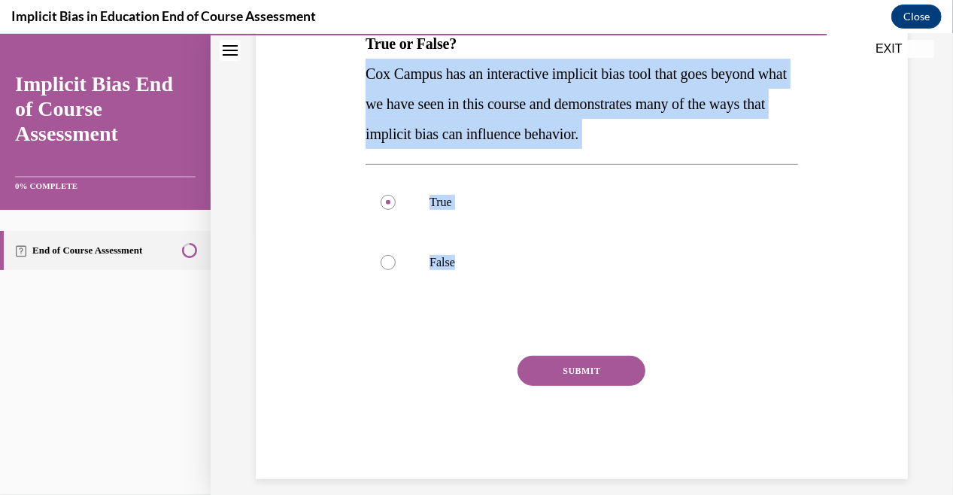
scroll to position [271, 0]
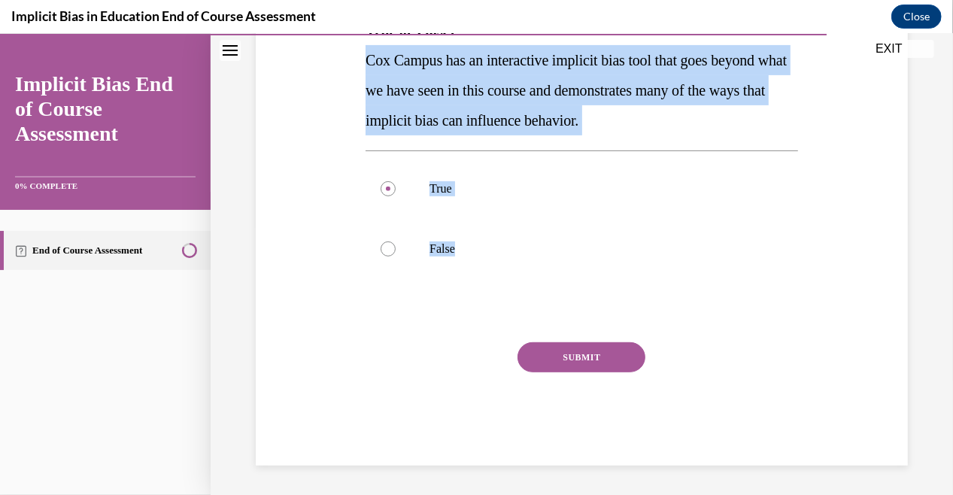
click at [562, 360] on button "SUBMIT" at bounding box center [581, 356] width 128 height 30
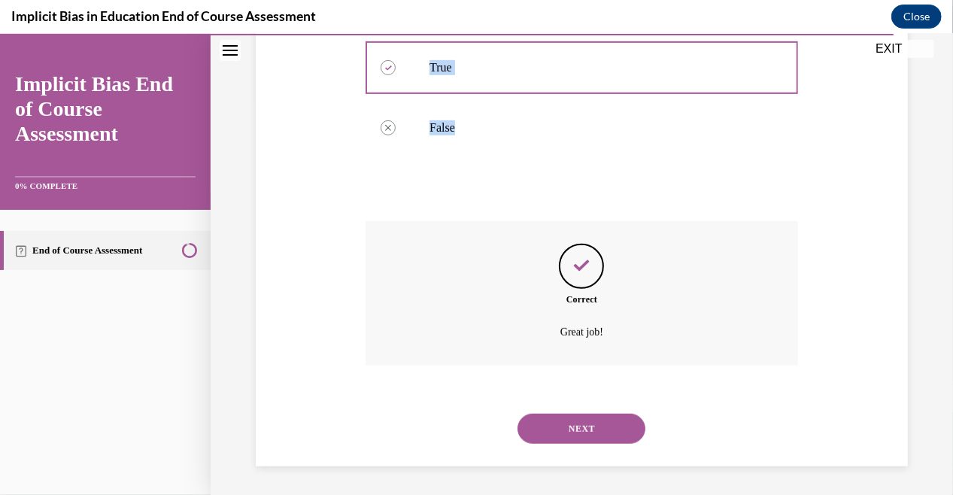
scroll to position [393, 0]
click at [550, 422] on button "NEXT" at bounding box center [581, 427] width 128 height 30
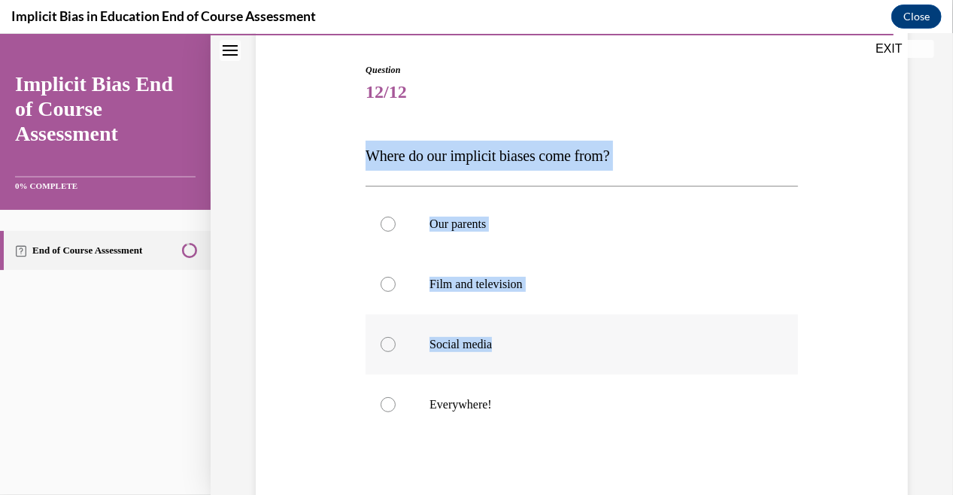
scroll to position [150, 0]
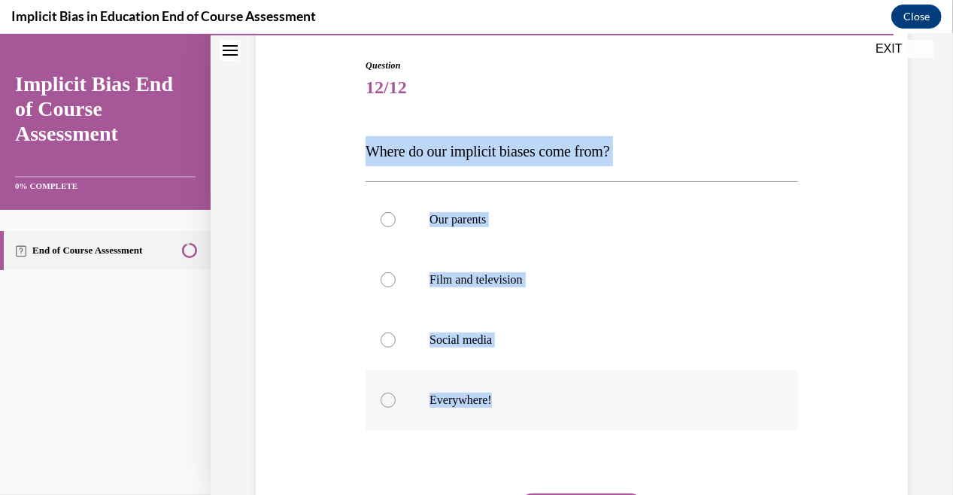
drag, startPoint x: 363, startPoint y: 307, endPoint x: 562, endPoint y: 395, distance: 217.1
click at [562, 395] on div "Question 12/12 Where do our implicit biases come from? Our parents Film and tel…" at bounding box center [581, 337] width 432 height 558
click at [477, 398] on p "Everywhere!" at bounding box center [594, 399] width 331 height 15
click at [395, 398] on input "Everywhere!" at bounding box center [387, 399] width 15 height 15
radio input "true"
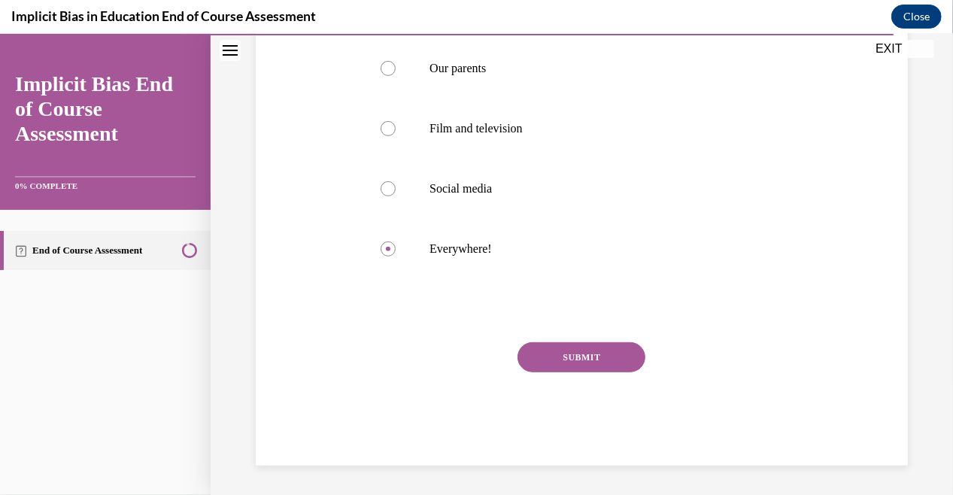
click at [577, 358] on button "SUBMIT" at bounding box center [581, 356] width 128 height 30
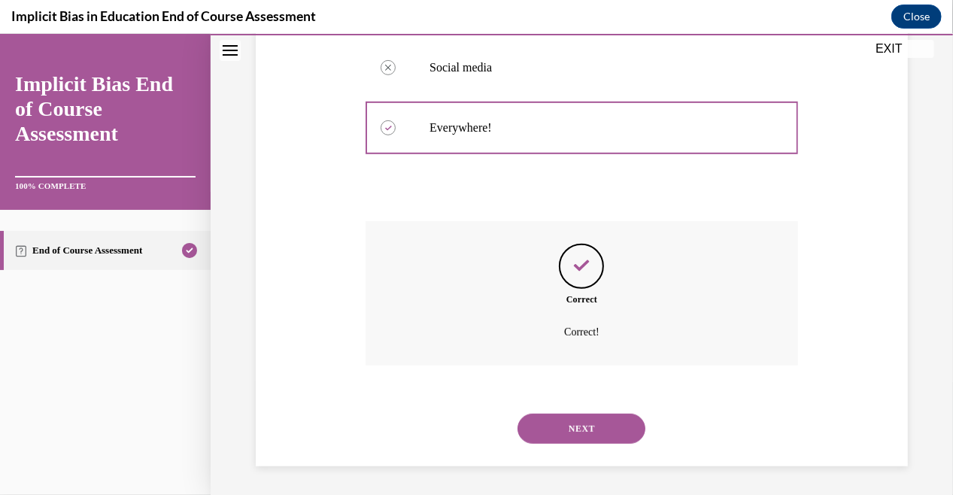
scroll to position [423, 0]
click at [562, 421] on button "NEXT" at bounding box center [581, 427] width 128 height 30
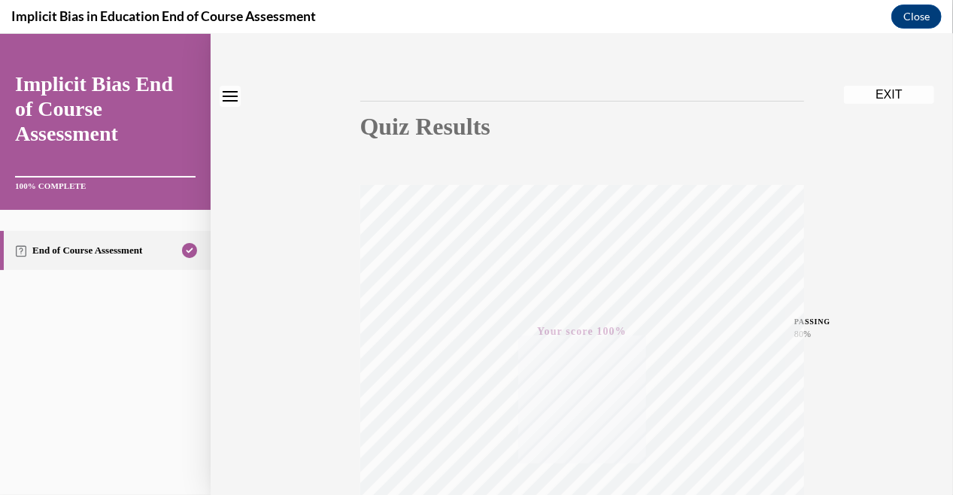
scroll to position [0, 0]
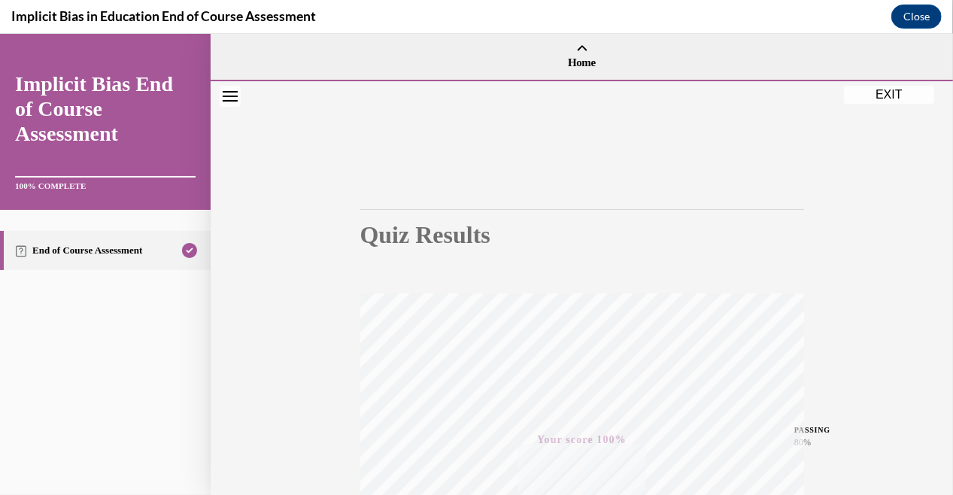
click at [880, 93] on button "EXIT" at bounding box center [889, 94] width 90 height 18
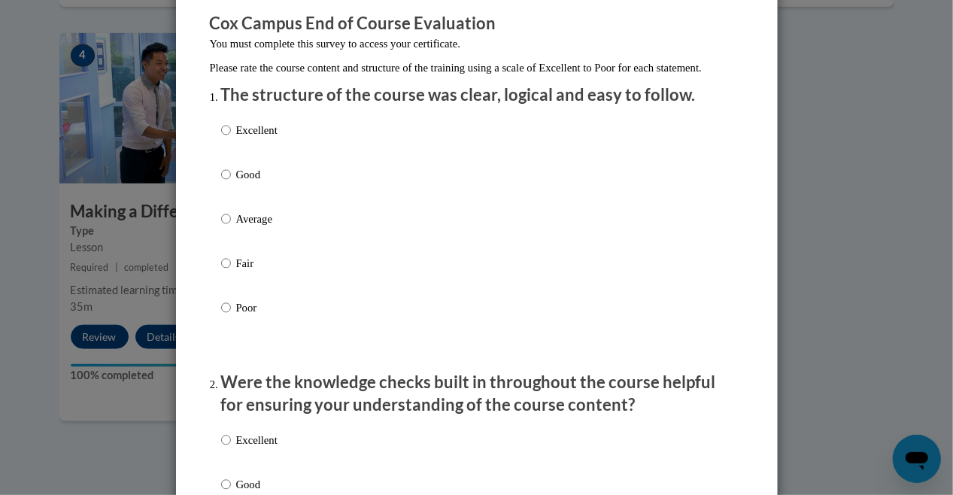
scroll to position [150, 0]
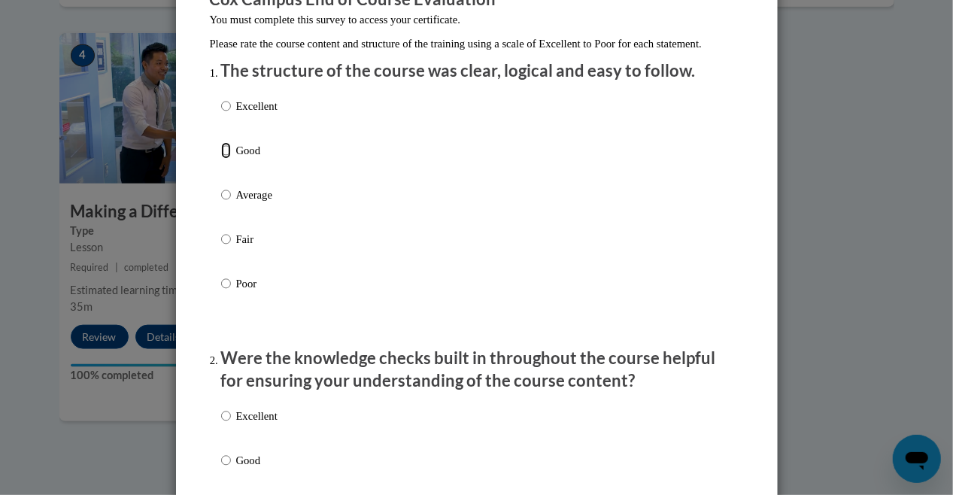
click at [221, 159] on input "Good" at bounding box center [226, 150] width 10 height 17
radio input "true"
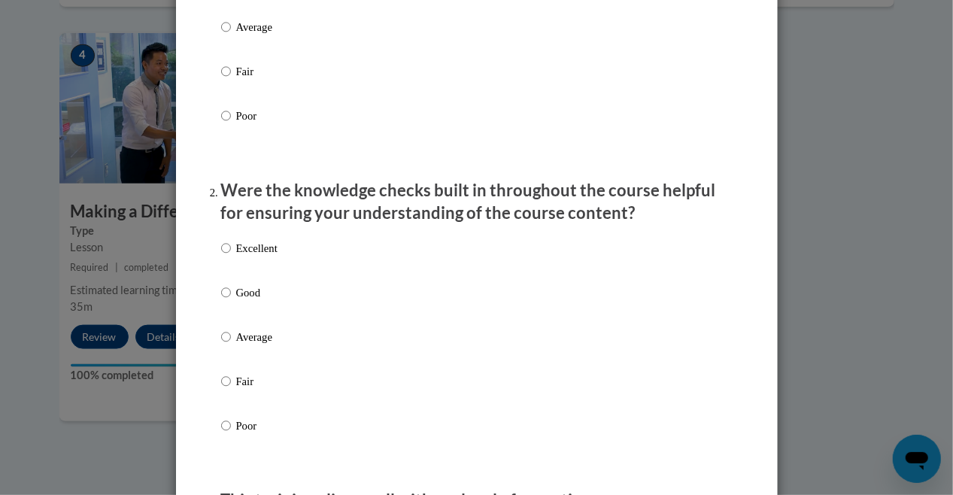
scroll to position [376, 0]
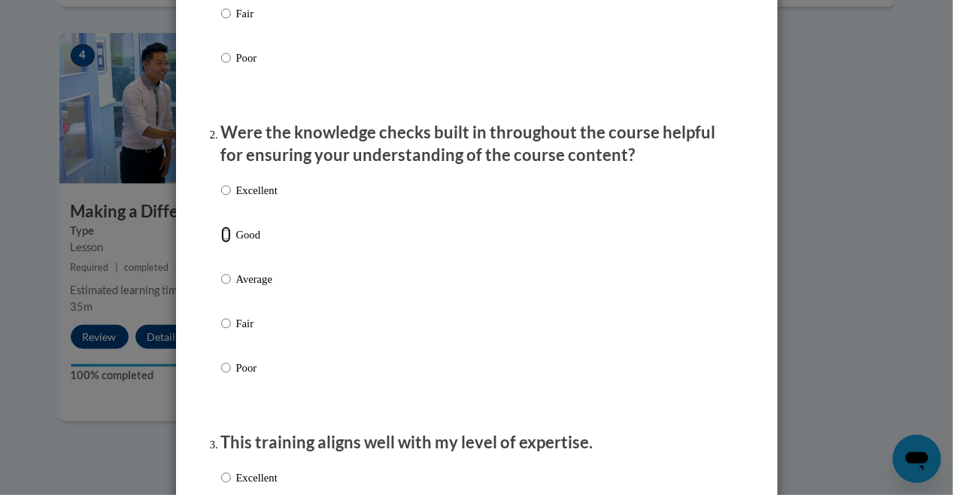
click at [221, 243] on input "Good" at bounding box center [226, 234] width 10 height 17
radio input "true"
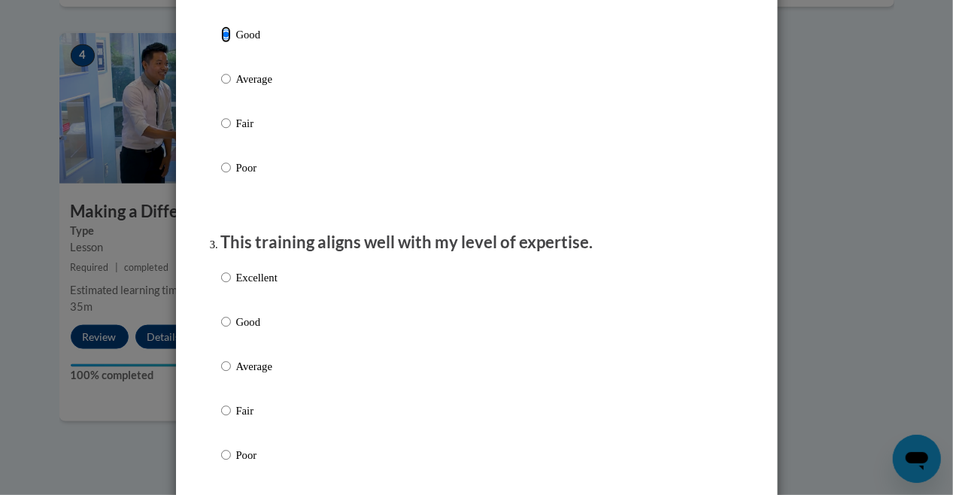
scroll to position [601, 0]
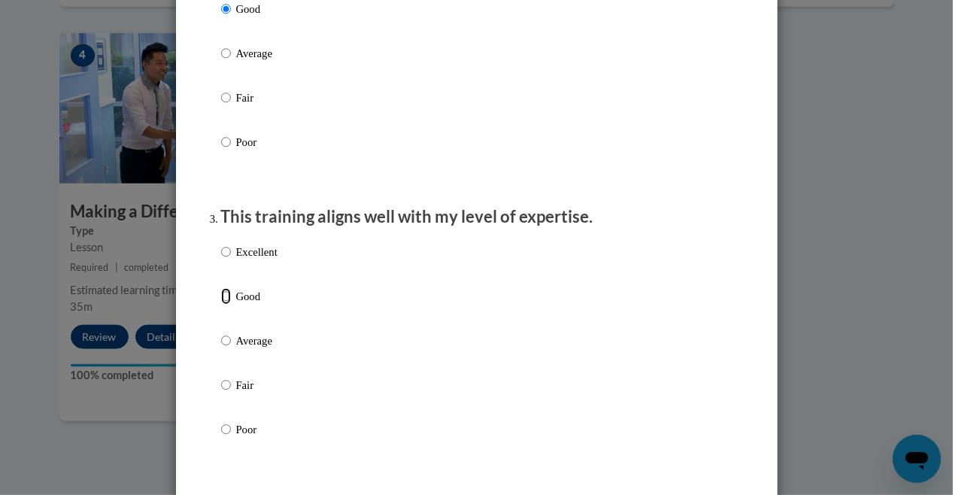
click at [223, 305] on input "Good" at bounding box center [226, 296] width 10 height 17
radio input "true"
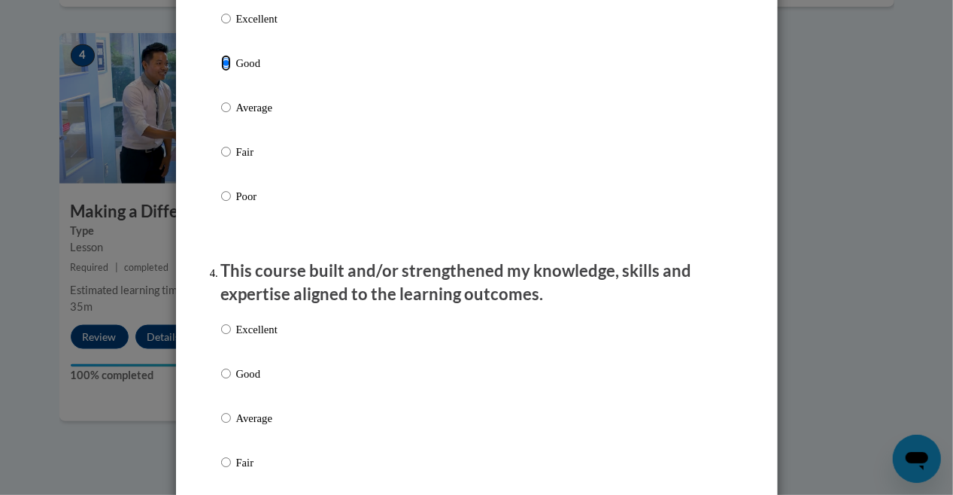
scroll to position [902, 0]
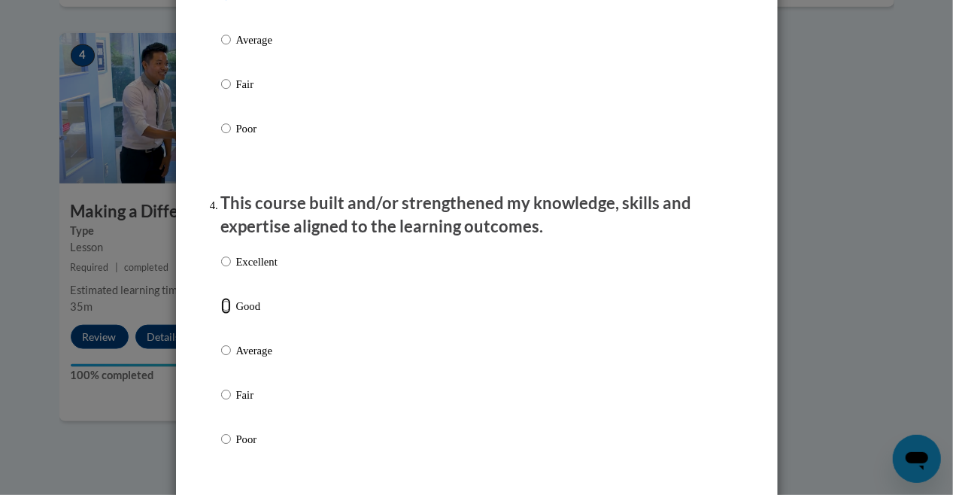
click at [221, 314] on input "Good" at bounding box center [226, 306] width 10 height 17
radio input "true"
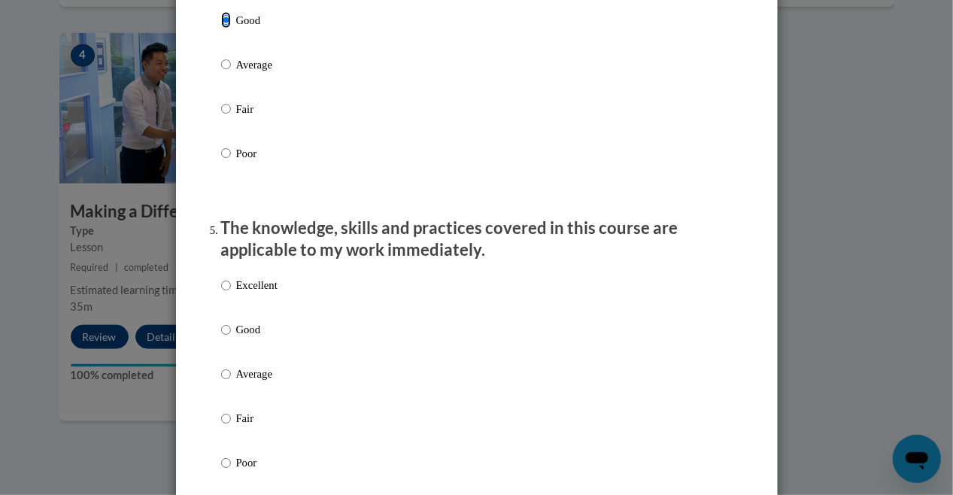
scroll to position [1203, 0]
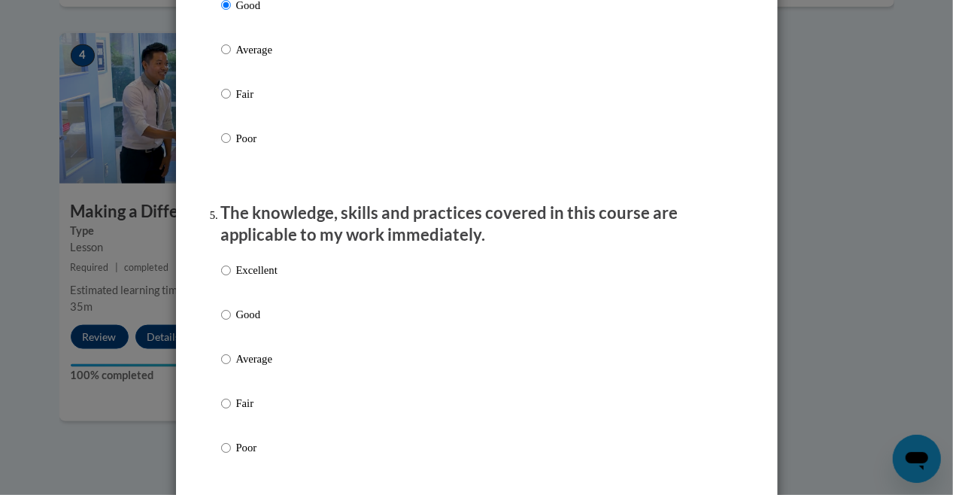
click at [225, 332] on label "Good" at bounding box center [249, 327] width 56 height 41
click at [225, 323] on input "Good" at bounding box center [226, 315] width 10 height 17
radio input "true"
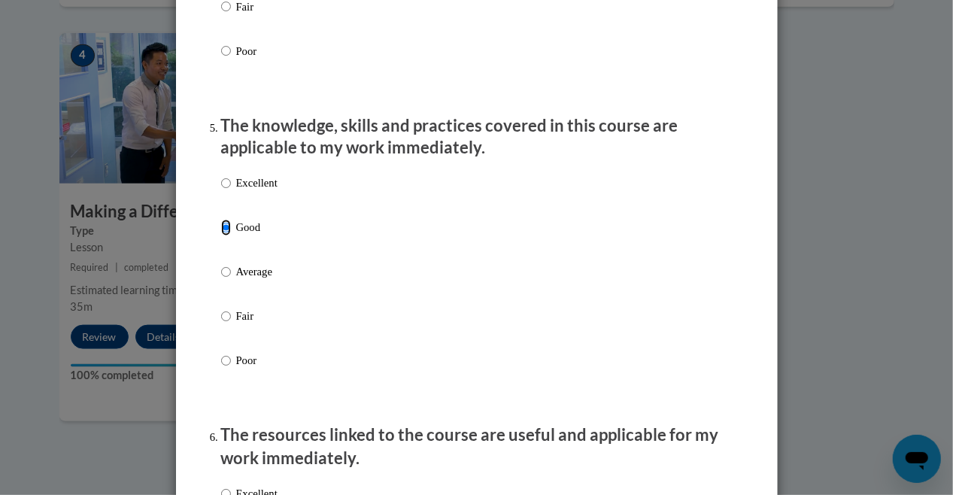
scroll to position [1504, 0]
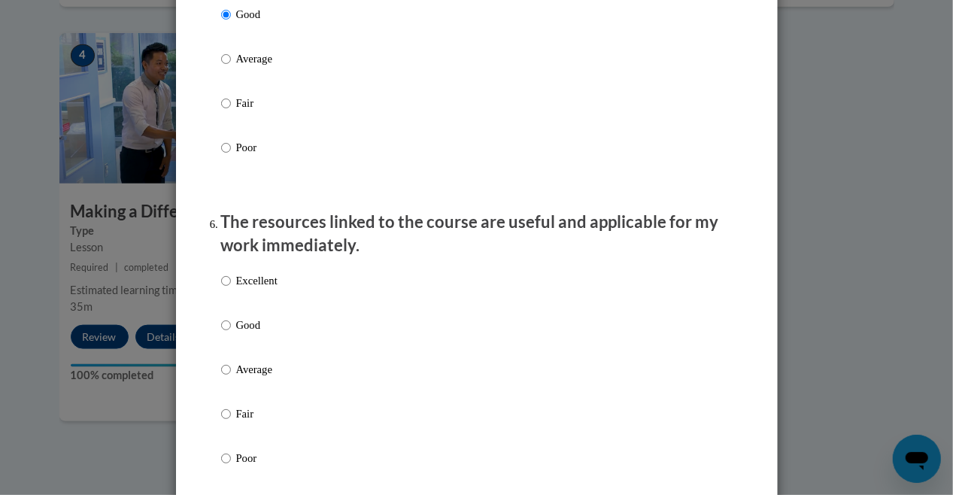
click at [214, 335] on ol "The structure of the course was clear, logical and easy to follow. Excellent Go…" at bounding box center [477, 135] width 534 height 2858
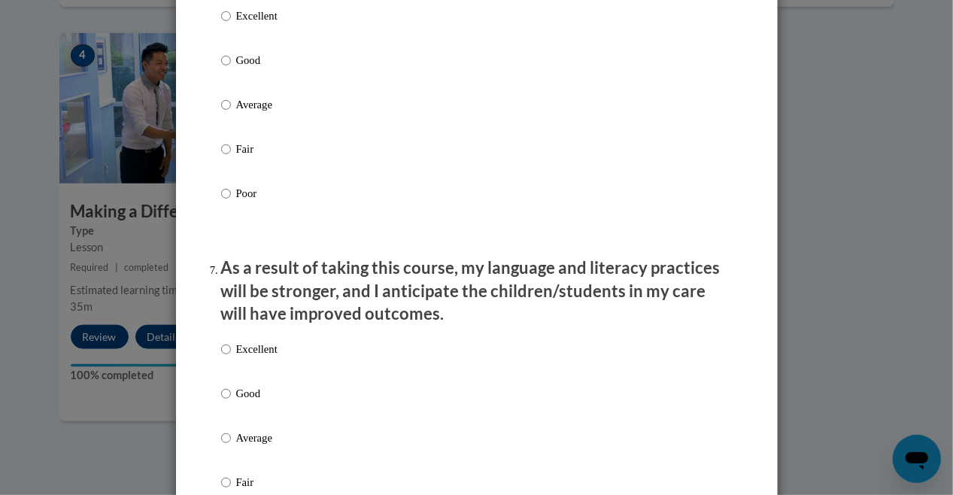
scroll to position [1804, 0]
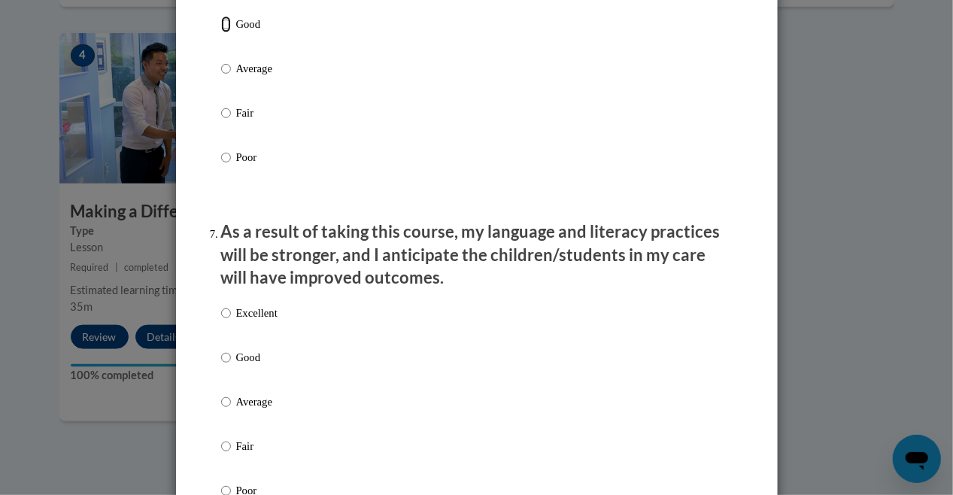
drag, startPoint x: 220, startPoint y: 40, endPoint x: 229, endPoint y: 70, distance: 31.4
click at [221, 32] on input "Good" at bounding box center [226, 24] width 10 height 17
radio input "true"
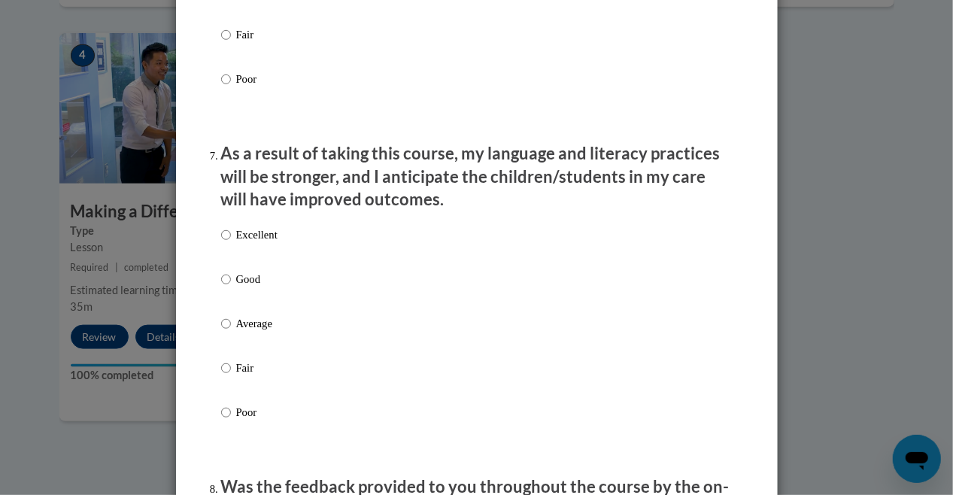
scroll to position [1955, 0]
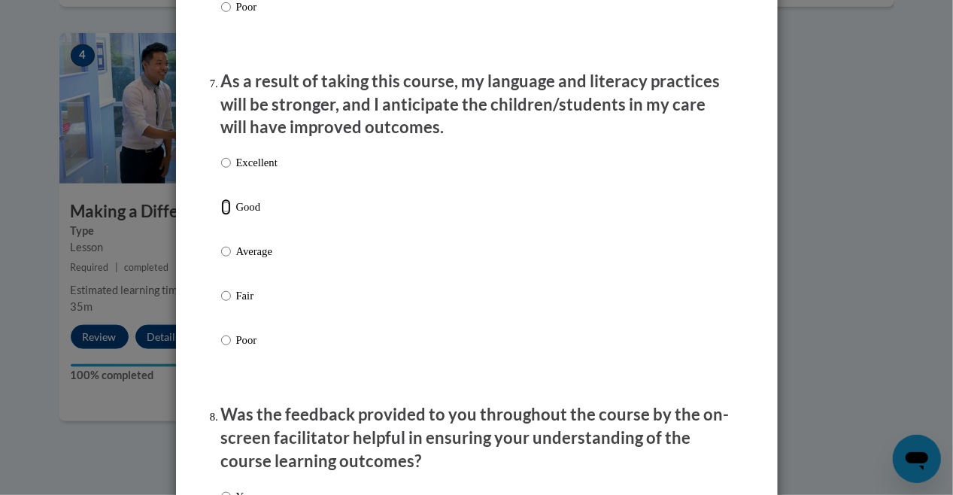
click at [221, 215] on input "Good" at bounding box center [226, 206] width 10 height 17
radio input "true"
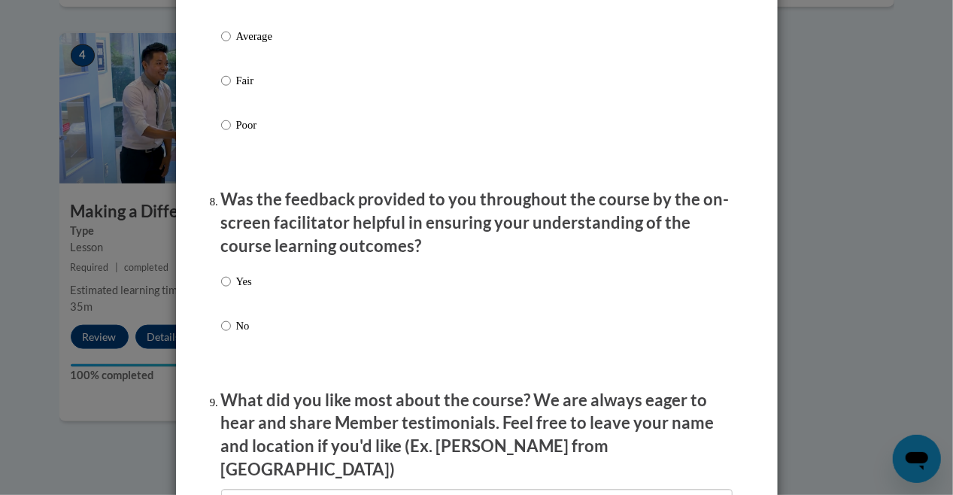
scroll to position [2256, 0]
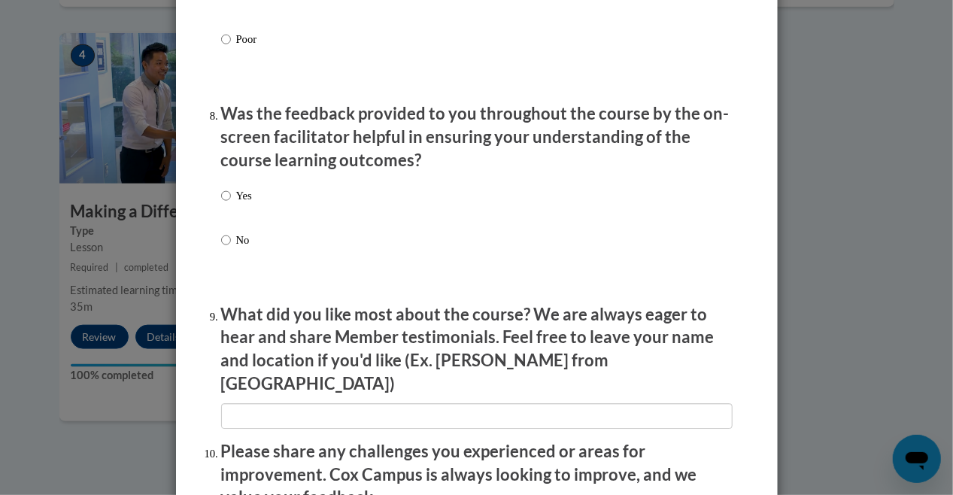
click at [221, 221] on label "Yes" at bounding box center [236, 207] width 31 height 41
click at [221, 204] on input "Yes" at bounding box center [226, 195] width 10 height 17
radio input "true"
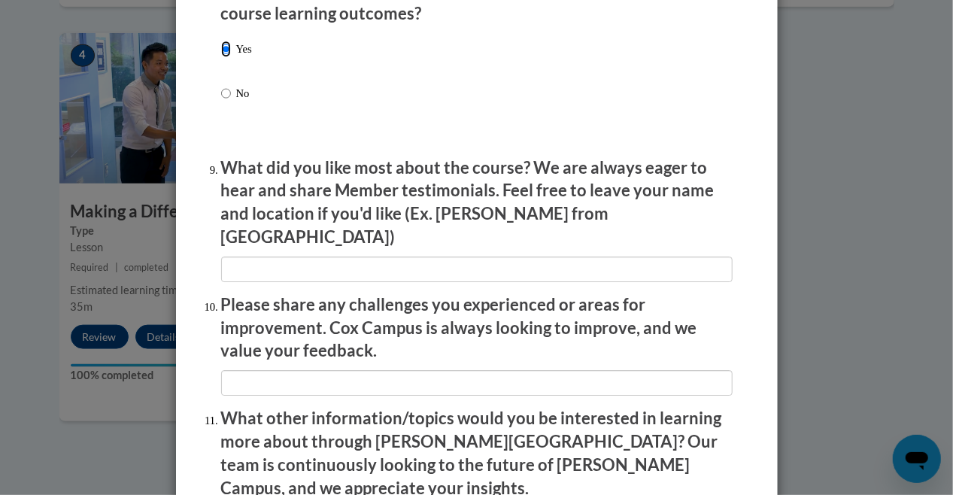
scroll to position [2406, 0]
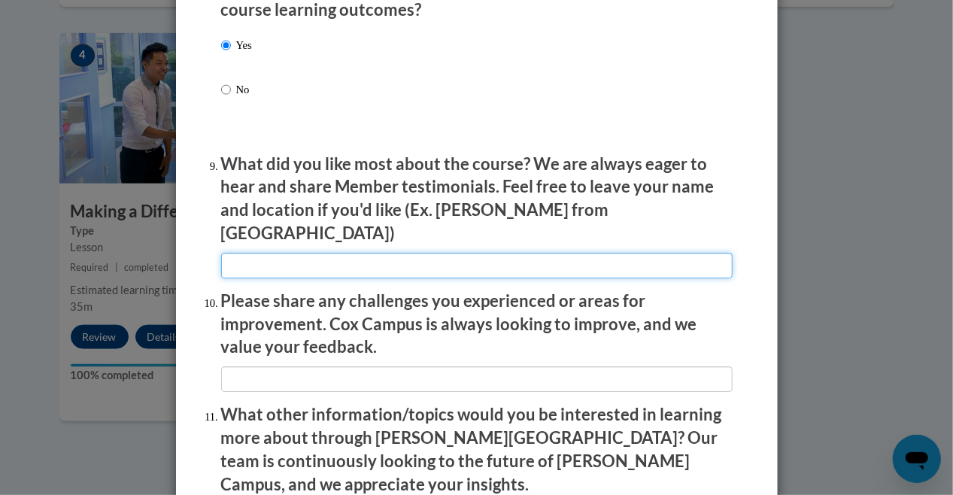
click at [268, 253] on input "textbox" at bounding box center [476, 266] width 511 height 26
type input "N/A"
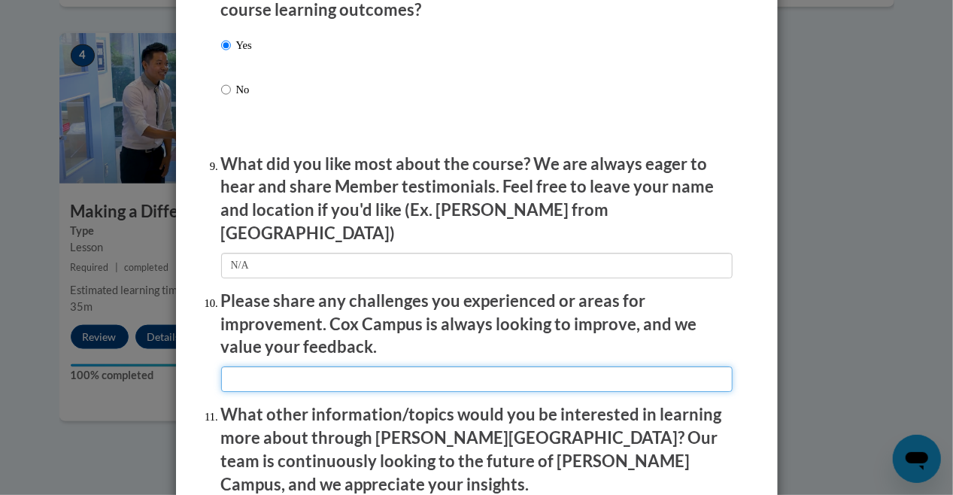
drag, startPoint x: 262, startPoint y: 368, endPoint x: 289, endPoint y: 361, distance: 27.9
click at [276, 366] on input "textbox" at bounding box center [476, 379] width 511 height 26
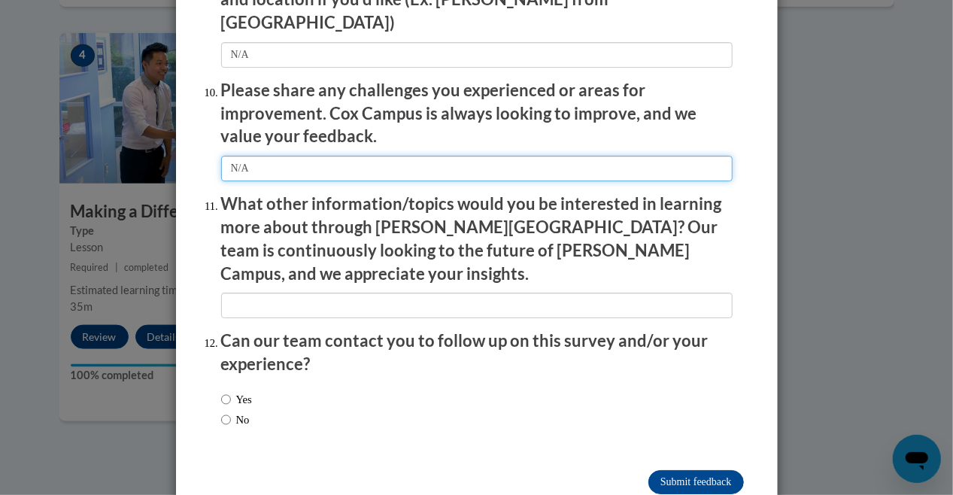
scroll to position [2632, 0]
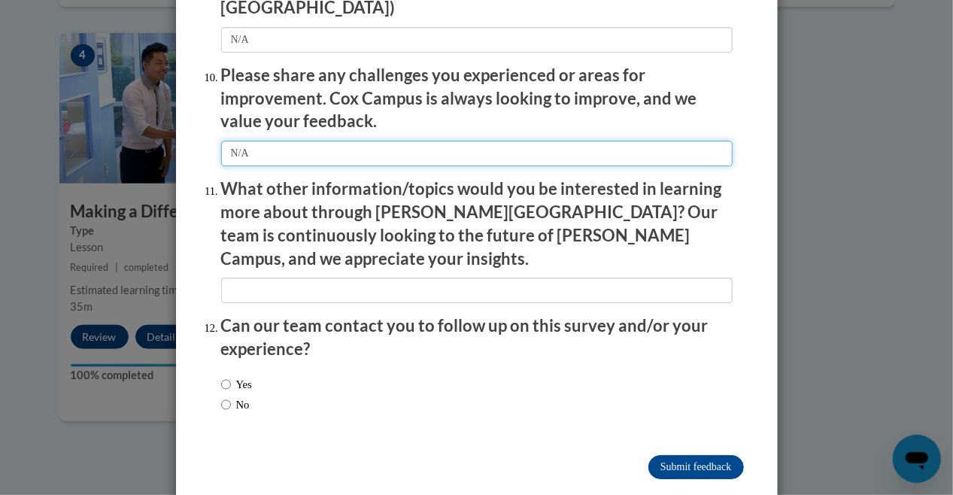
type input "N/A"
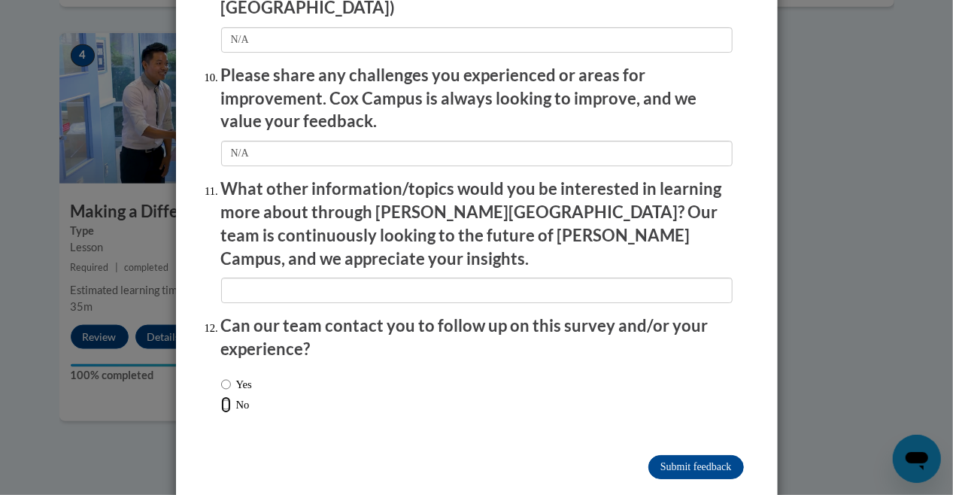
drag, startPoint x: 223, startPoint y: 370, endPoint x: 214, endPoint y: 347, distance: 24.3
click at [224, 396] on input "No" at bounding box center [226, 404] width 10 height 17
radio input "true"
click at [672, 455] on input "Submit feedback" at bounding box center [695, 467] width 95 height 24
